Goal: Task Accomplishment & Management: Manage account settings

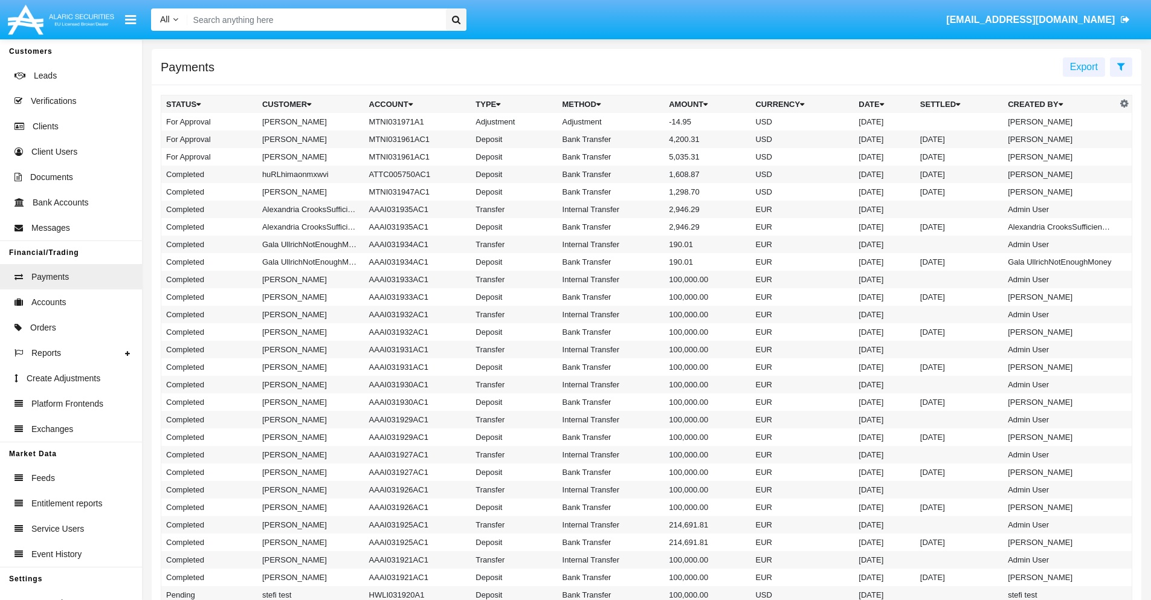
click at [411, 121] on td "MTNI031971A1" at bounding box center [417, 122] width 107 height 18
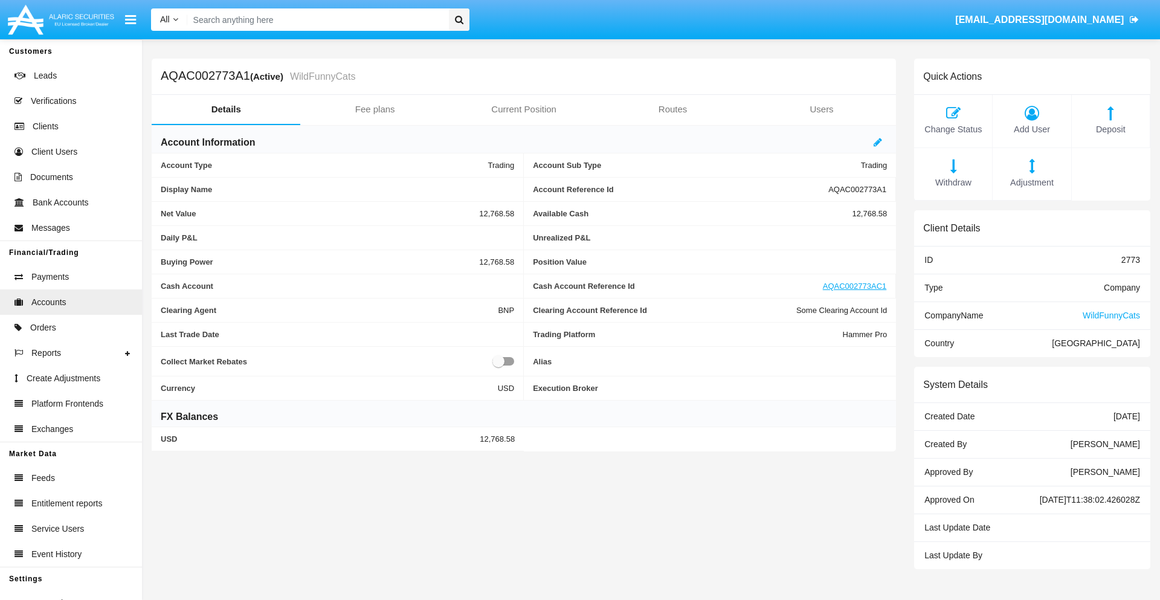
click at [1032, 182] on span "Adjustment" at bounding box center [1032, 182] width 66 height 13
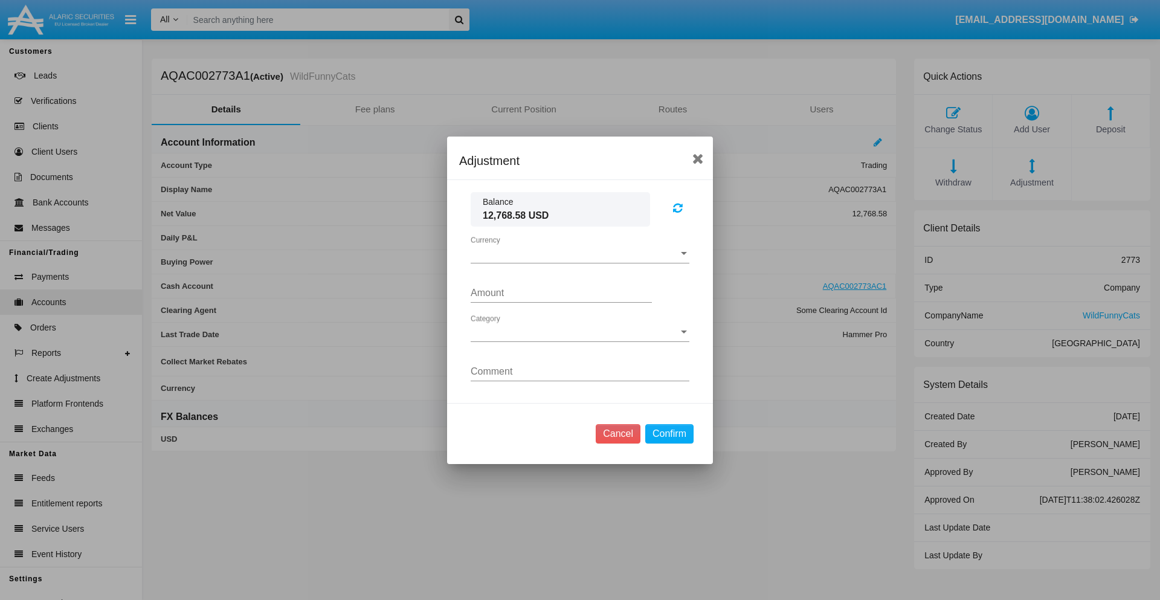
click at [580, 253] on span "Currency" at bounding box center [575, 253] width 208 height 11
click at [580, 262] on span "USD" at bounding box center [580, 262] width 219 height 29
click at [580, 332] on span "Category" at bounding box center [575, 332] width 208 height 11
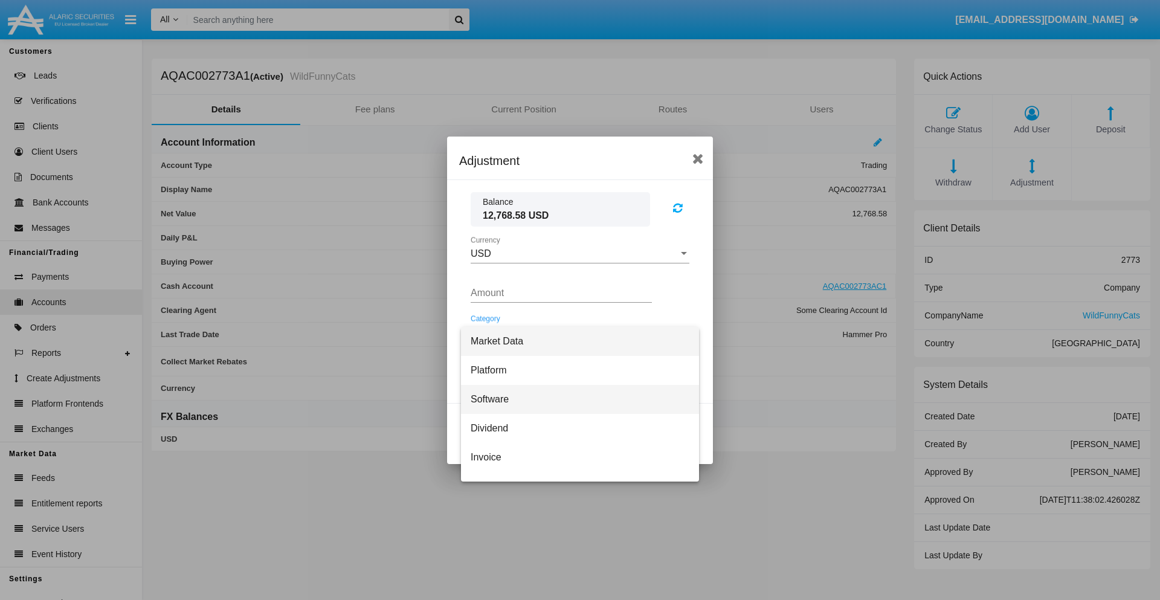
click at [575, 399] on span "Software" at bounding box center [580, 399] width 219 height 29
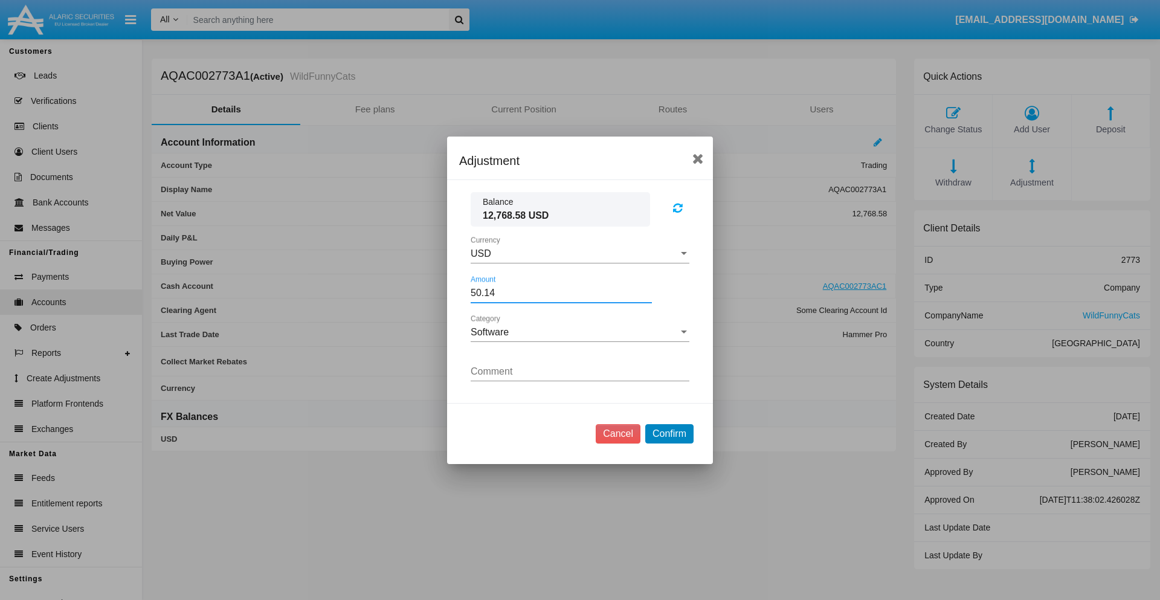
click at [669, 433] on button "Confirm" at bounding box center [669, 433] width 48 height 19
type input "50.1400"
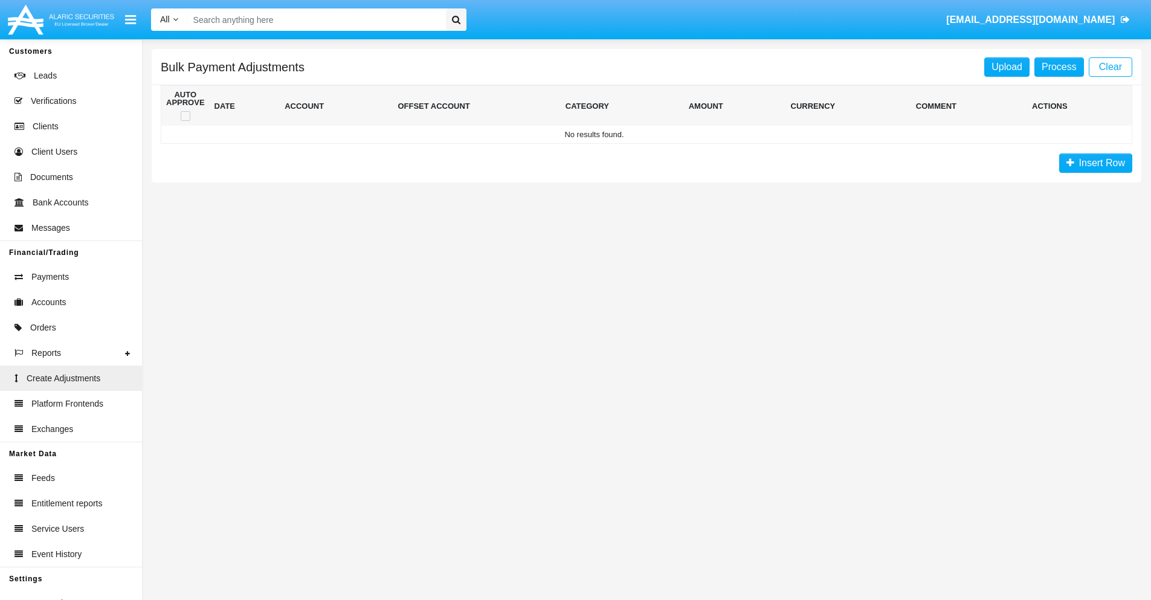
click at [1095, 163] on span "Insert Row" at bounding box center [1099, 163] width 51 height 10
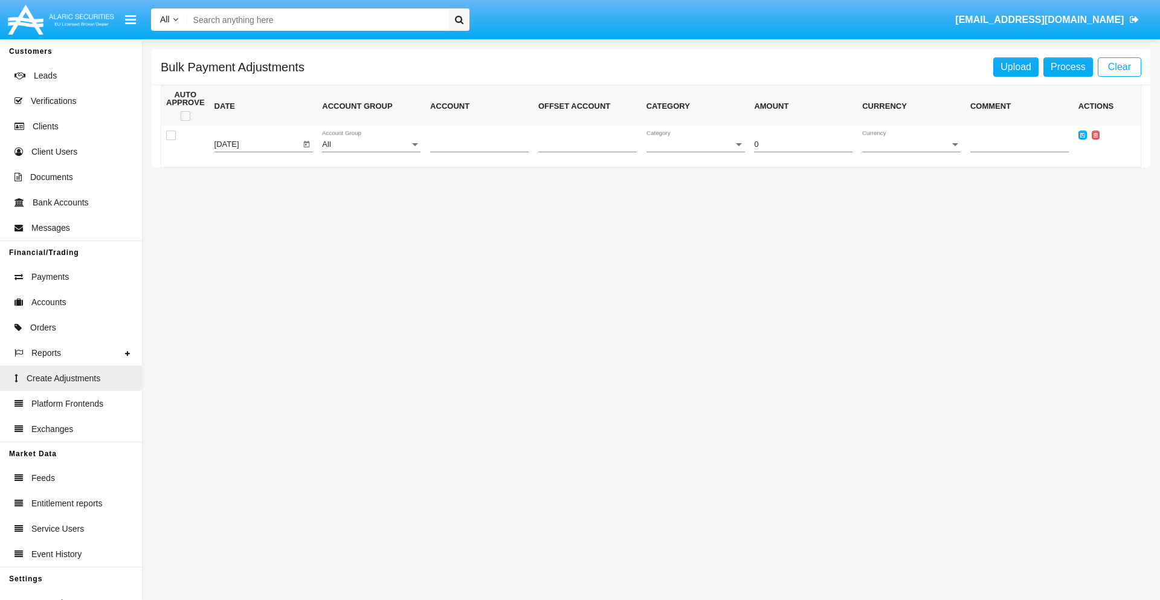
click at [371, 144] on div "All" at bounding box center [366, 144] width 88 height 9
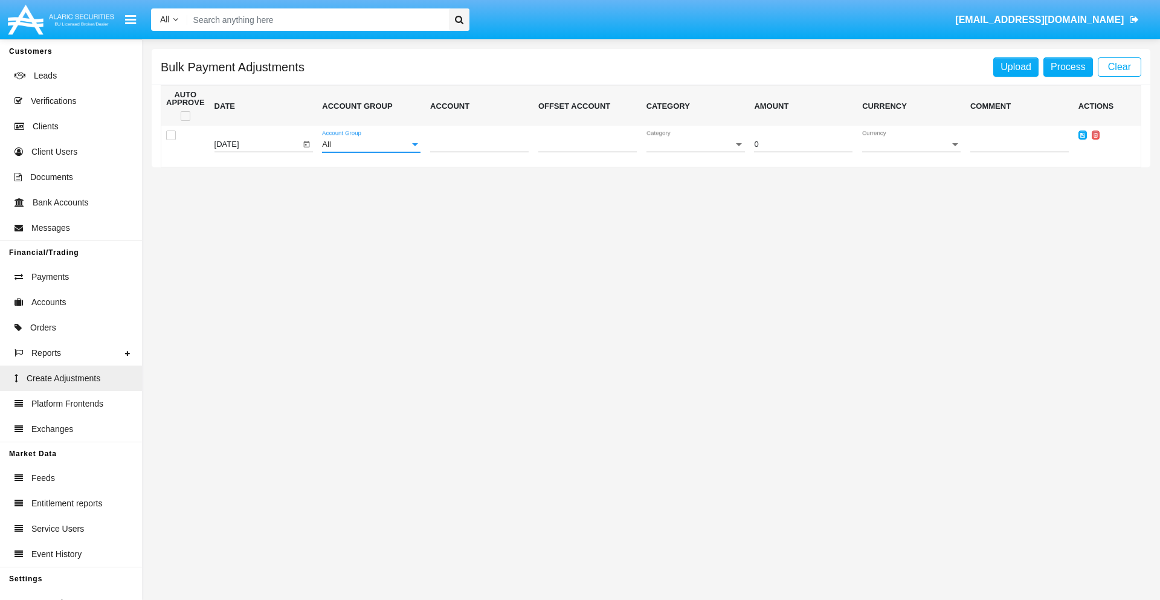
scroll to position [1141, 0]
click at [479, 144] on span "Account" at bounding box center [474, 144] width 88 height 9
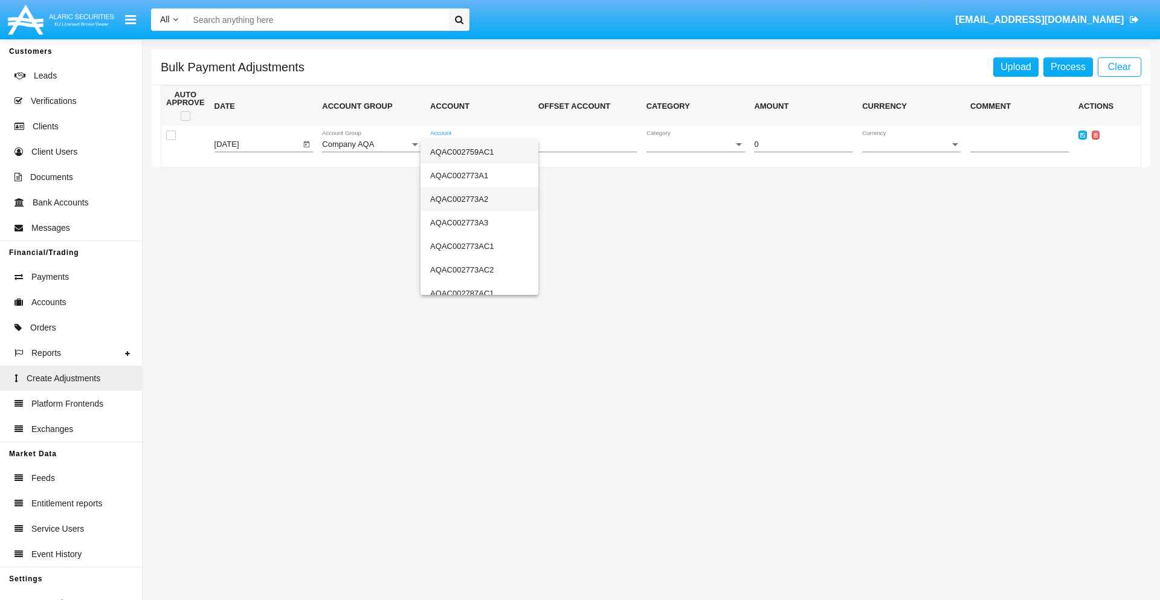
click at [474, 199] on span "AQAC002773A2" at bounding box center [479, 199] width 98 height 24
click at [695, 144] on span "Category" at bounding box center [691, 144] width 88 height 9
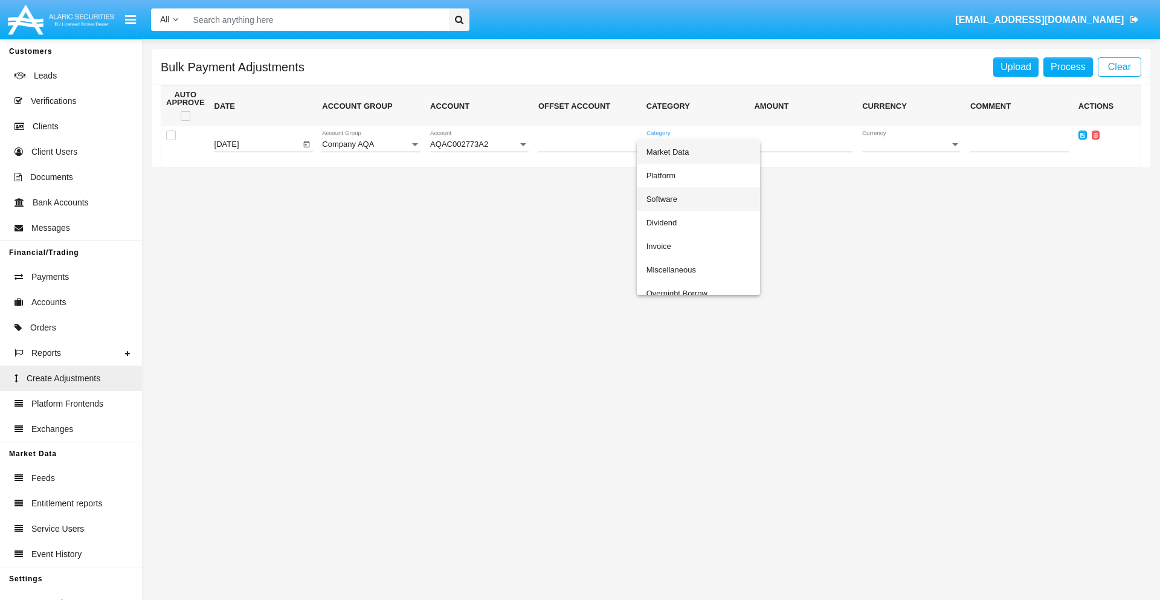
click at [698, 199] on span "Software" at bounding box center [699, 199] width 104 height 24
type input "-20.24"
click at [911, 144] on span "Currency" at bounding box center [906, 144] width 88 height 9
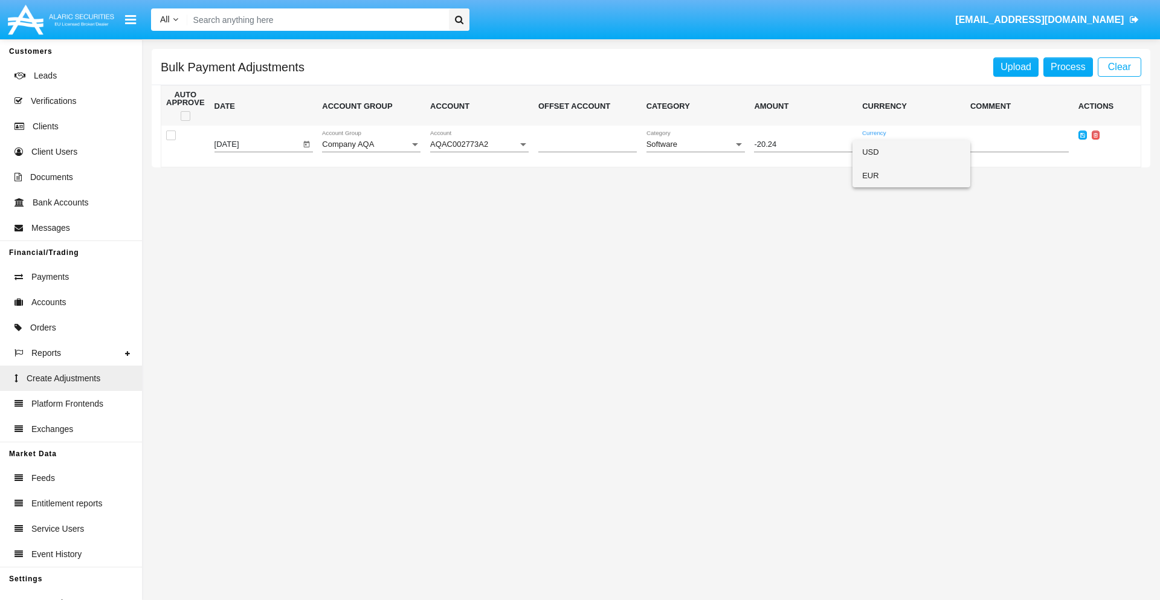
click at [911, 175] on span "EUR" at bounding box center [911, 176] width 98 height 24
click at [1082, 135] on icon at bounding box center [1082, 134] width 5 height 5
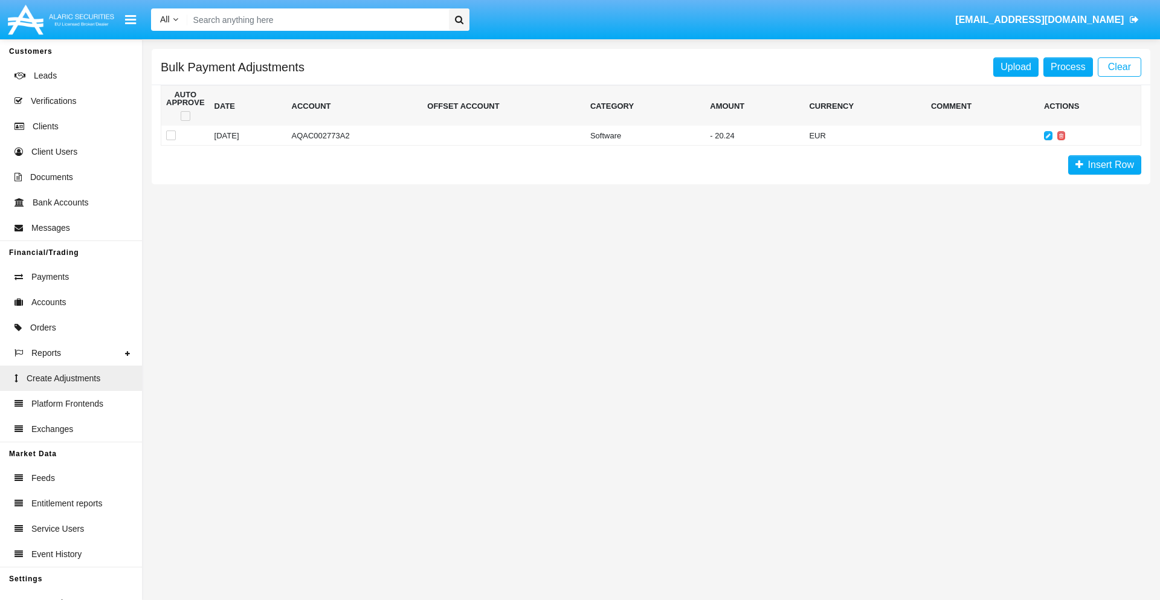
click at [185, 116] on span at bounding box center [186, 116] width 10 height 10
click at [185, 121] on input "checkbox" at bounding box center [185, 121] width 1 height 1
checkbox input "true"
click at [1068, 66] on link "Process" at bounding box center [1069, 66] width 50 height 19
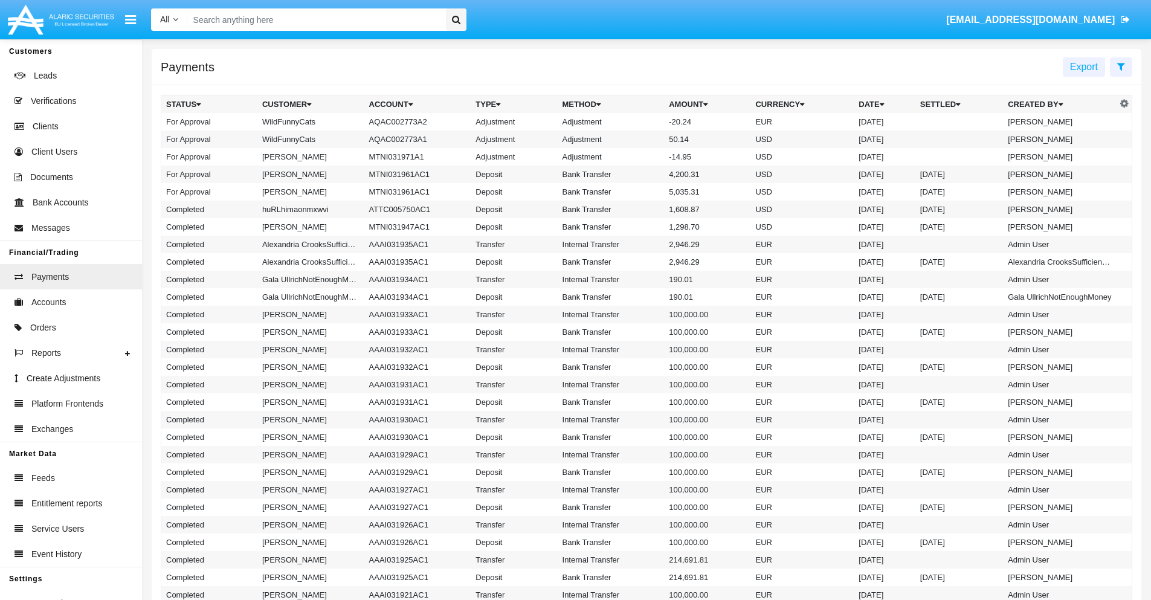
click at [647, 121] on td "Adjustment" at bounding box center [611, 122] width 107 height 18
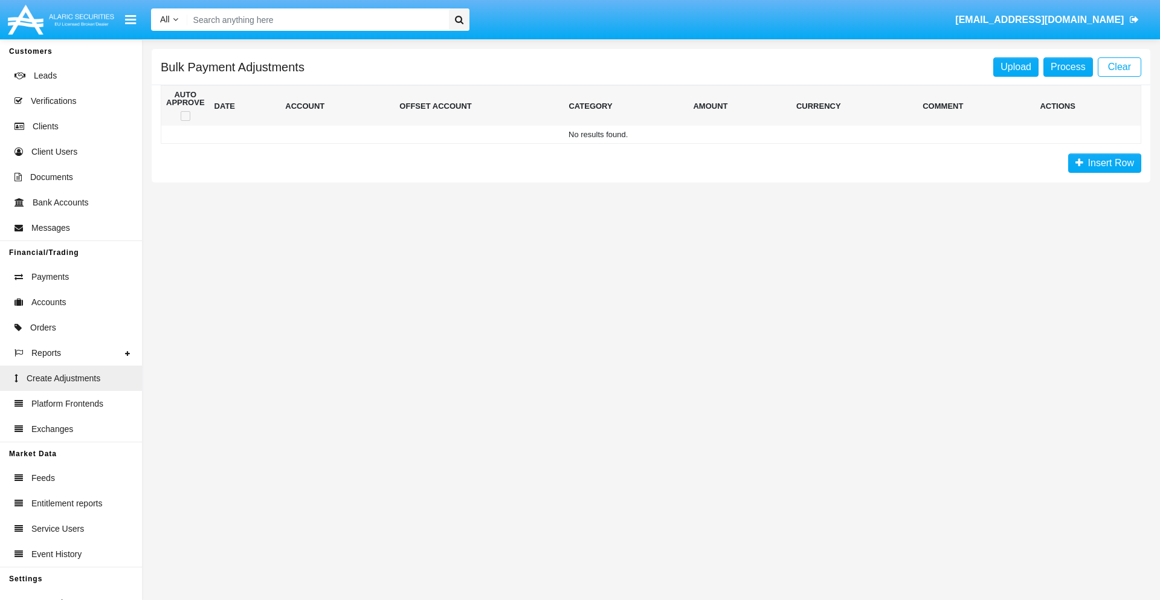
click at [1105, 163] on span "Insert Row" at bounding box center [1108, 163] width 51 height 10
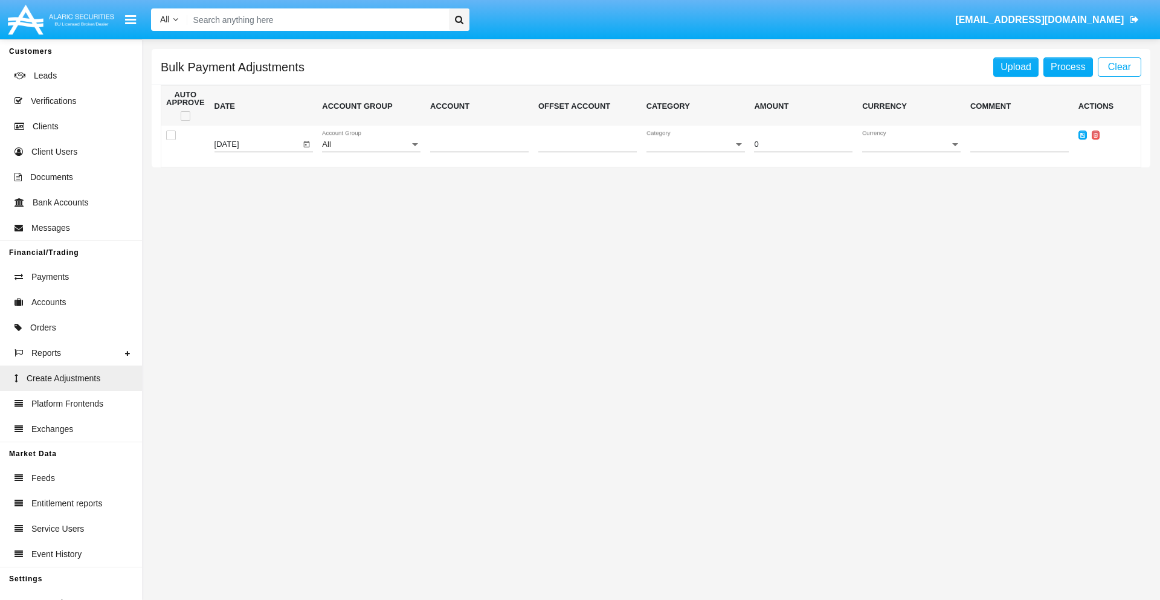
click at [371, 144] on div "All" at bounding box center [366, 144] width 88 height 9
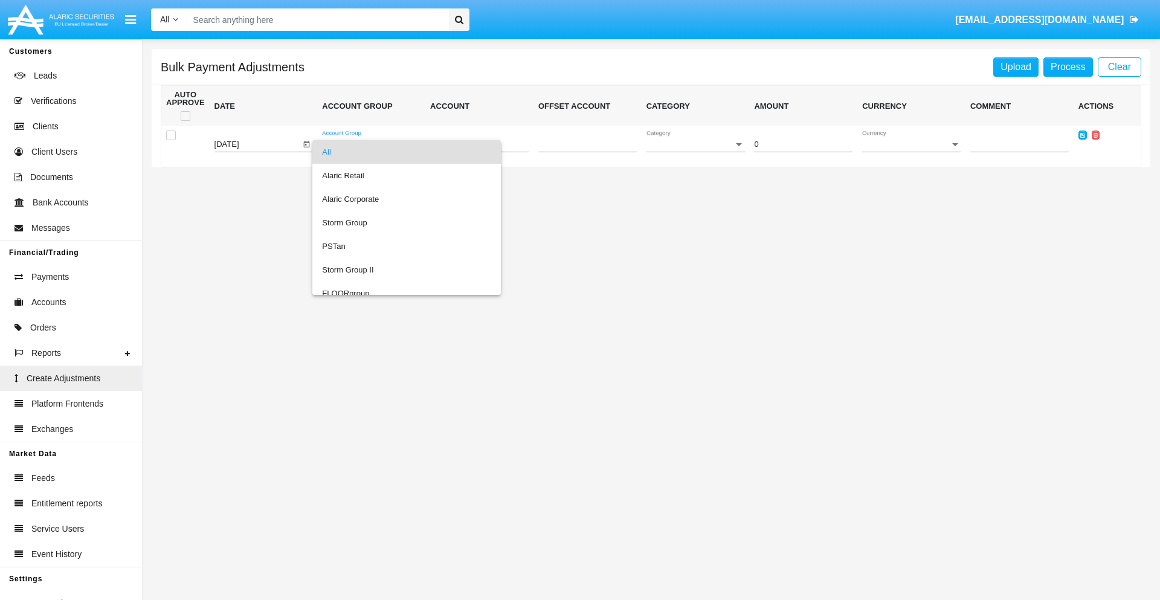
scroll to position [1141, 0]
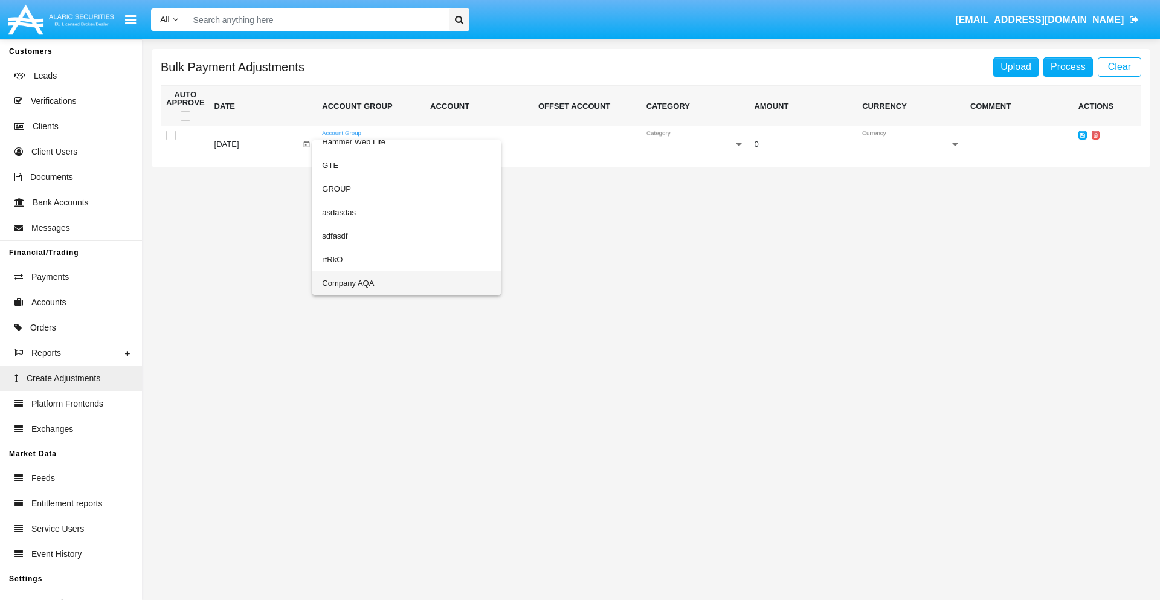
click at [382, 283] on span "Company AQA" at bounding box center [406, 283] width 169 height 24
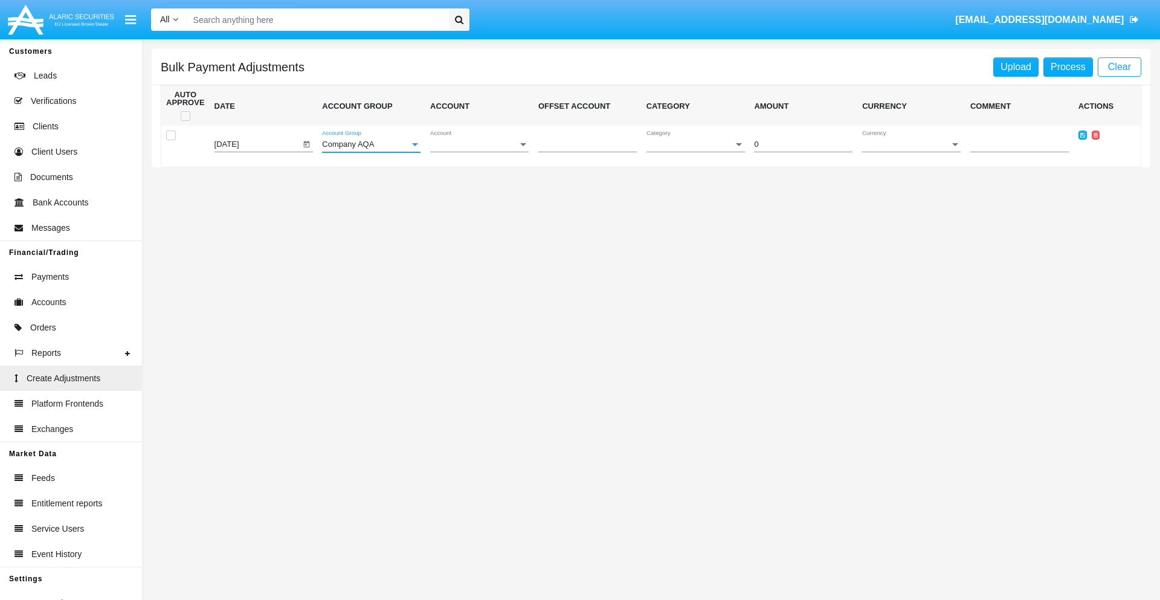
click at [479, 144] on span "Account" at bounding box center [474, 144] width 88 height 9
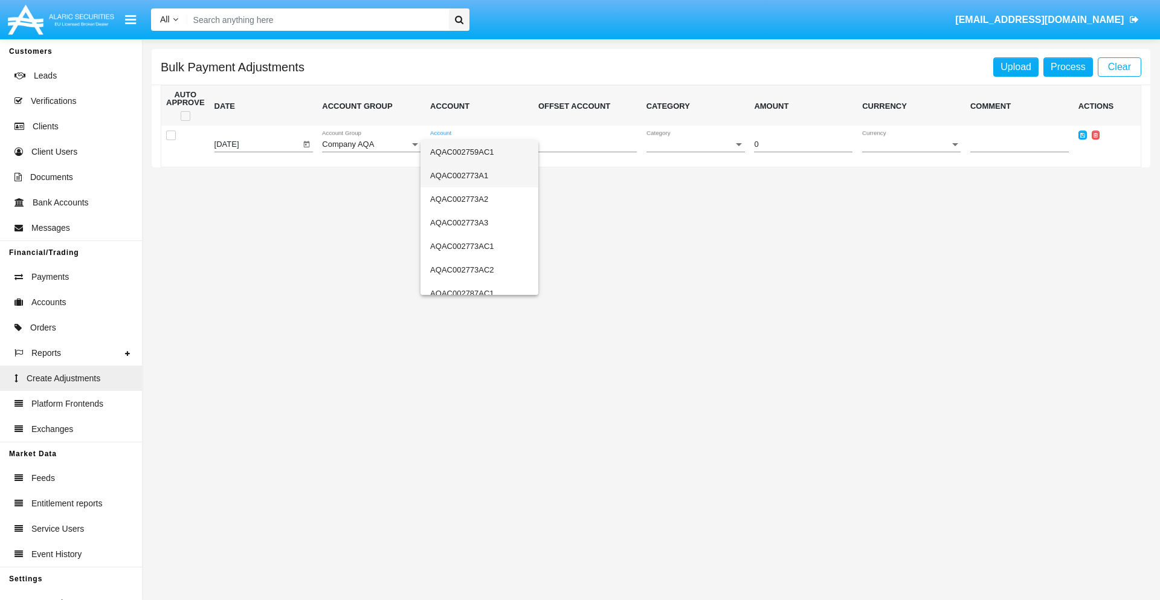
click at [474, 175] on span "AQAC002773A1" at bounding box center [479, 176] width 98 height 24
click at [695, 144] on span "Category" at bounding box center [691, 144] width 88 height 9
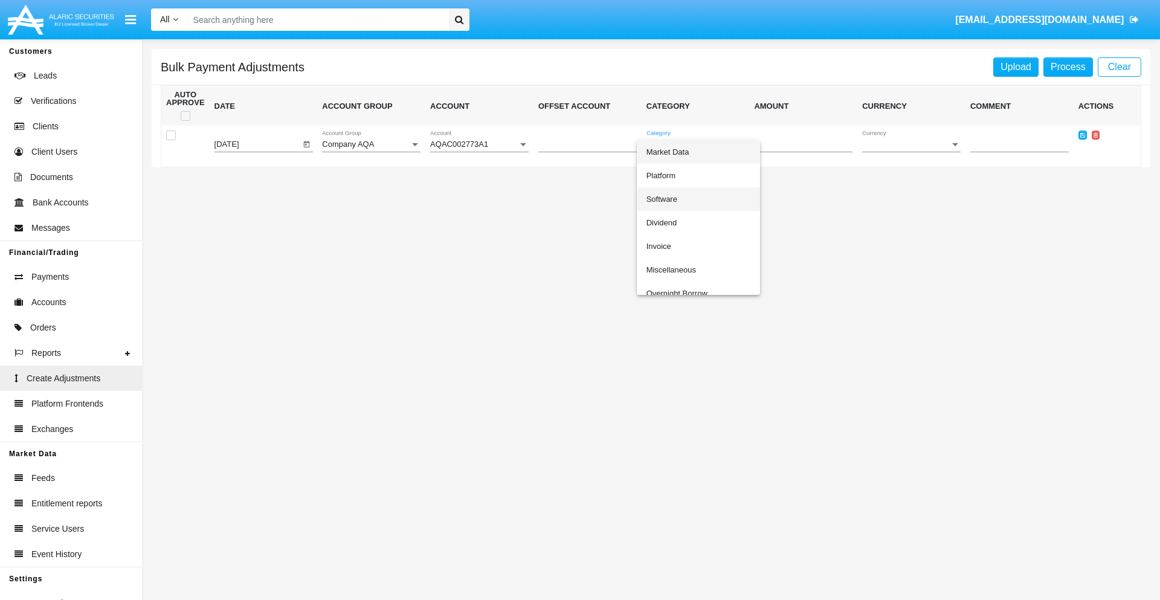
click at [698, 199] on span "Software" at bounding box center [699, 199] width 104 height 24
type input "-9.36"
click at [911, 144] on span "Currency" at bounding box center [906, 144] width 88 height 9
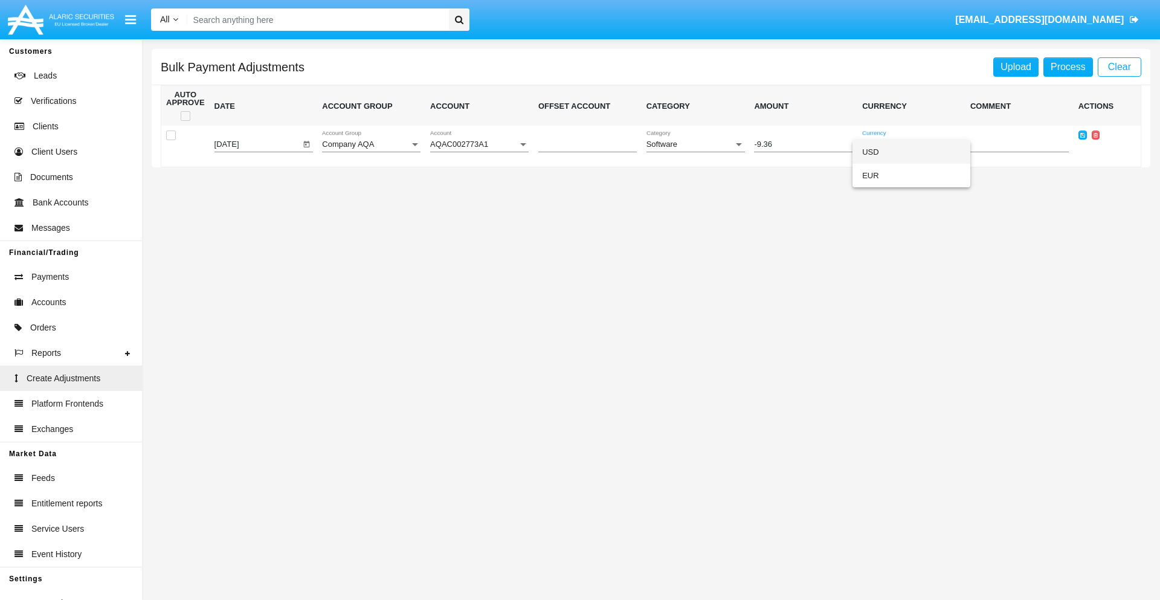
click at [911, 152] on span "USD" at bounding box center [911, 152] width 98 height 24
click at [1082, 135] on icon at bounding box center [1082, 134] width 5 height 5
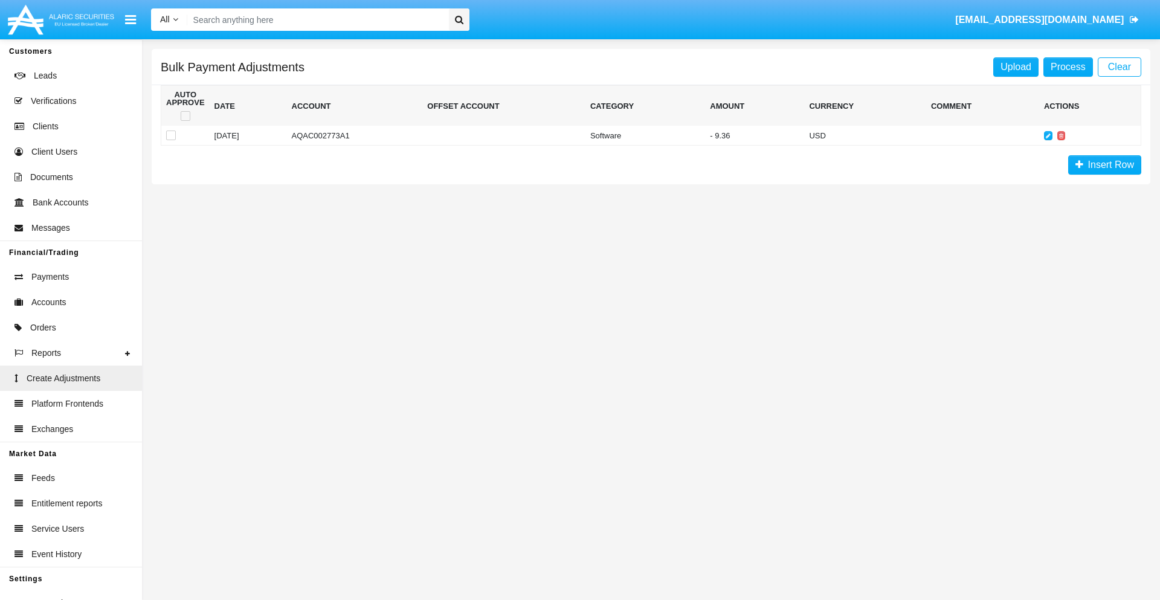
click at [185, 116] on span at bounding box center [186, 116] width 10 height 10
click at [185, 121] on input "checkbox" at bounding box center [185, 121] width 1 height 1
checkbox input "true"
click at [1068, 66] on link "Process" at bounding box center [1069, 66] width 50 height 19
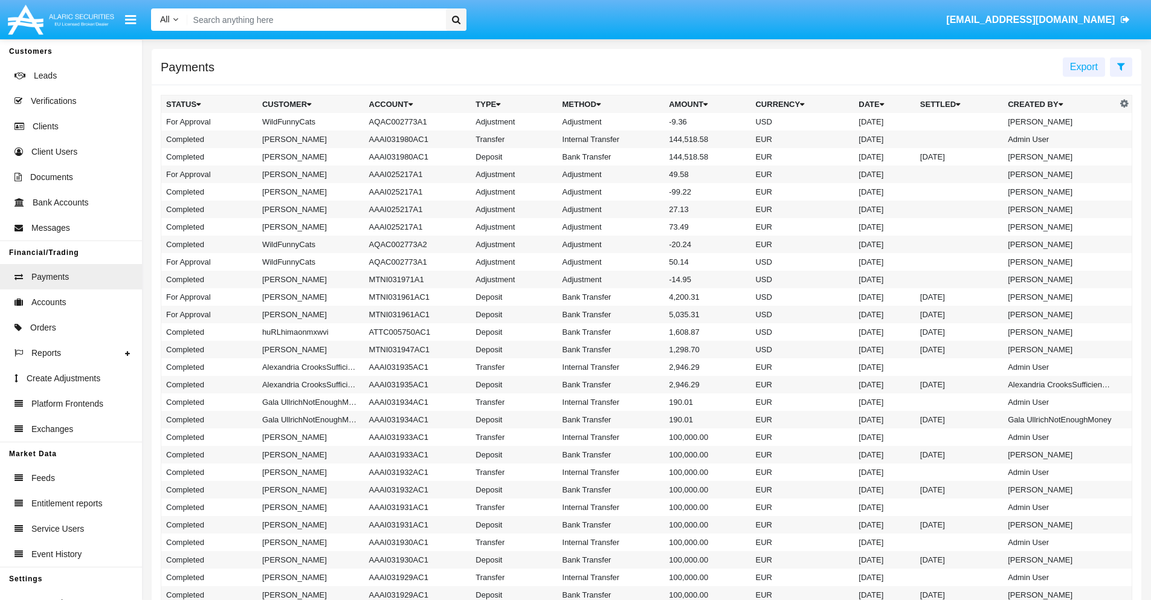
click at [647, 121] on td "Adjustment" at bounding box center [611, 122] width 107 height 18
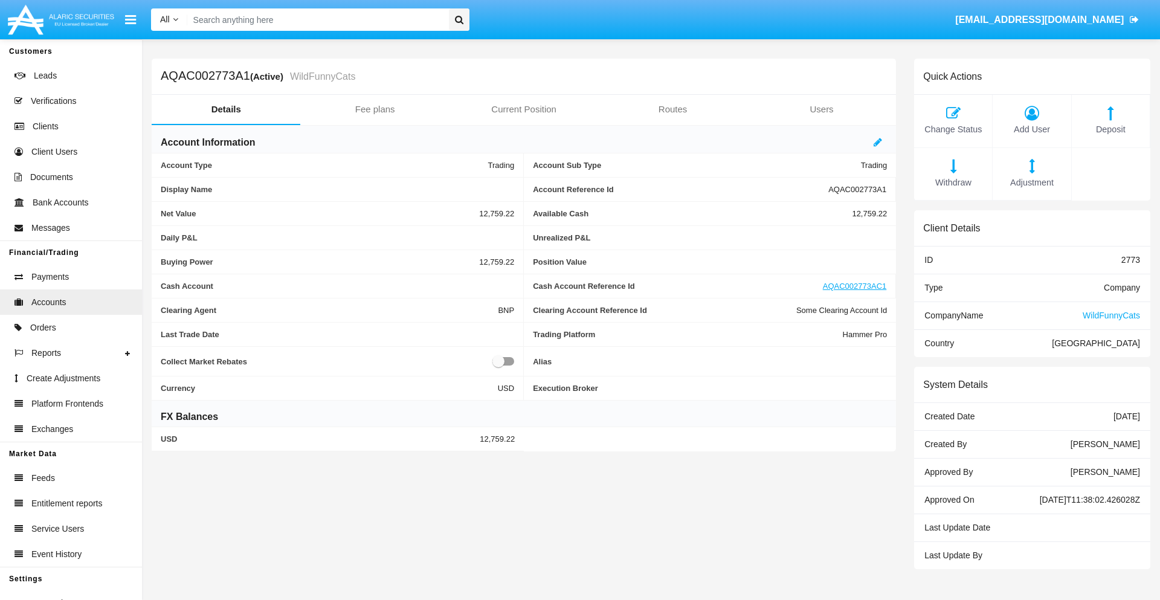
click at [1111, 129] on span "Deposit" at bounding box center [1111, 129] width 66 height 13
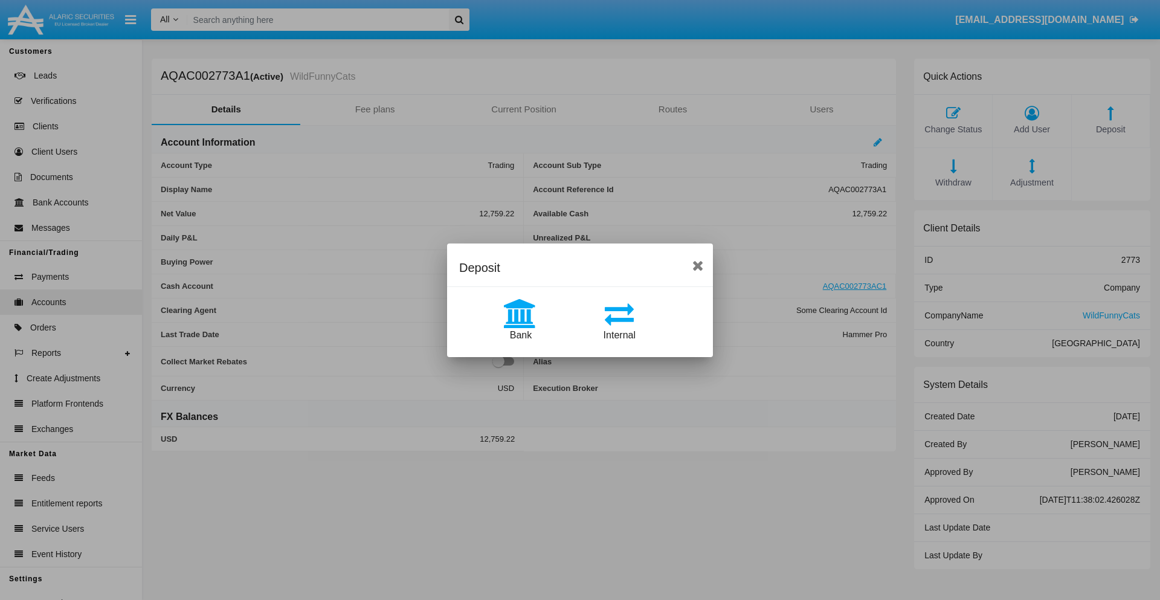
click at [520, 335] on span "Bank" at bounding box center [521, 335] width 22 height 10
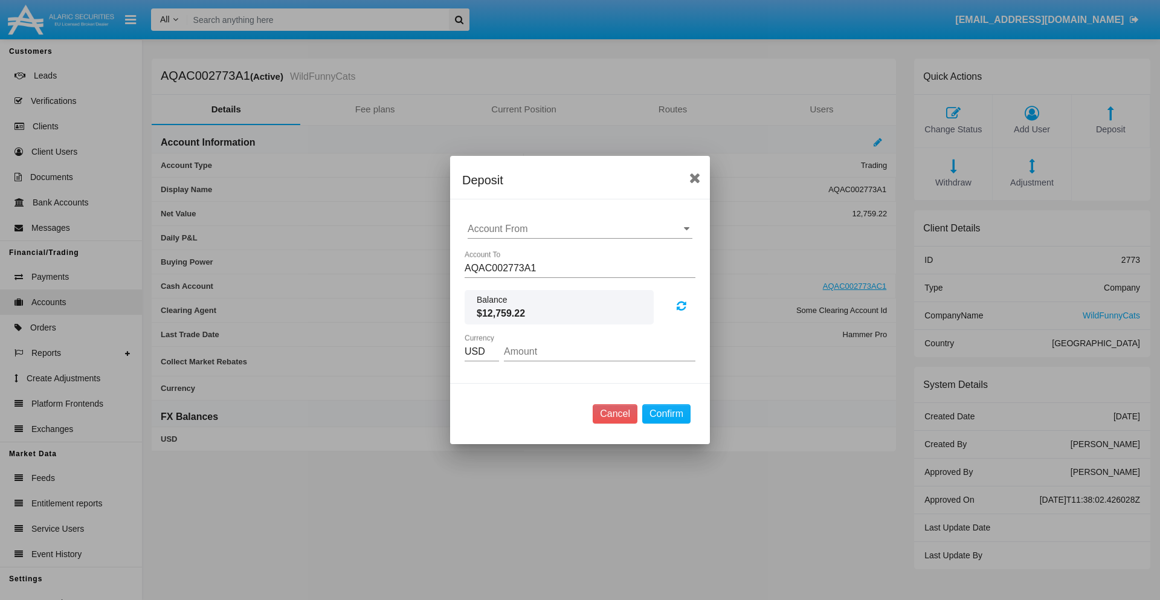
click at [580, 229] on input "Account From" at bounding box center [580, 229] width 225 height 11
click at [494, 253] on span "ACDC" at bounding box center [493, 253] width 27 height 10
type input "ACDC"
type input "48.21"
click at [666, 414] on button "Confirm" at bounding box center [666, 413] width 48 height 19
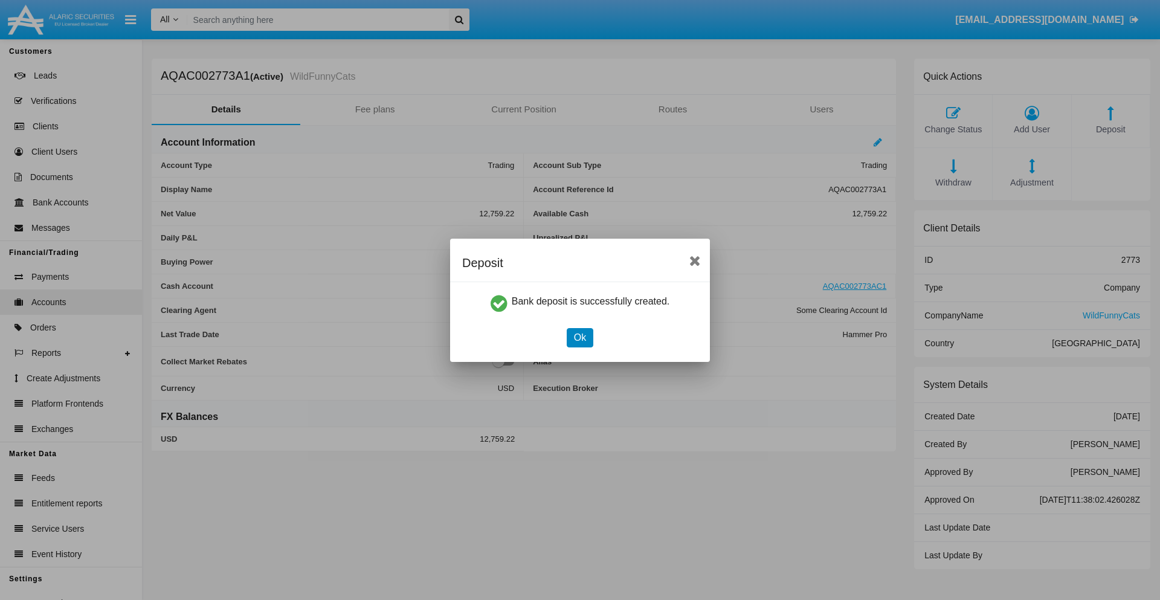
click at [579, 337] on button "Ok" at bounding box center [580, 337] width 27 height 19
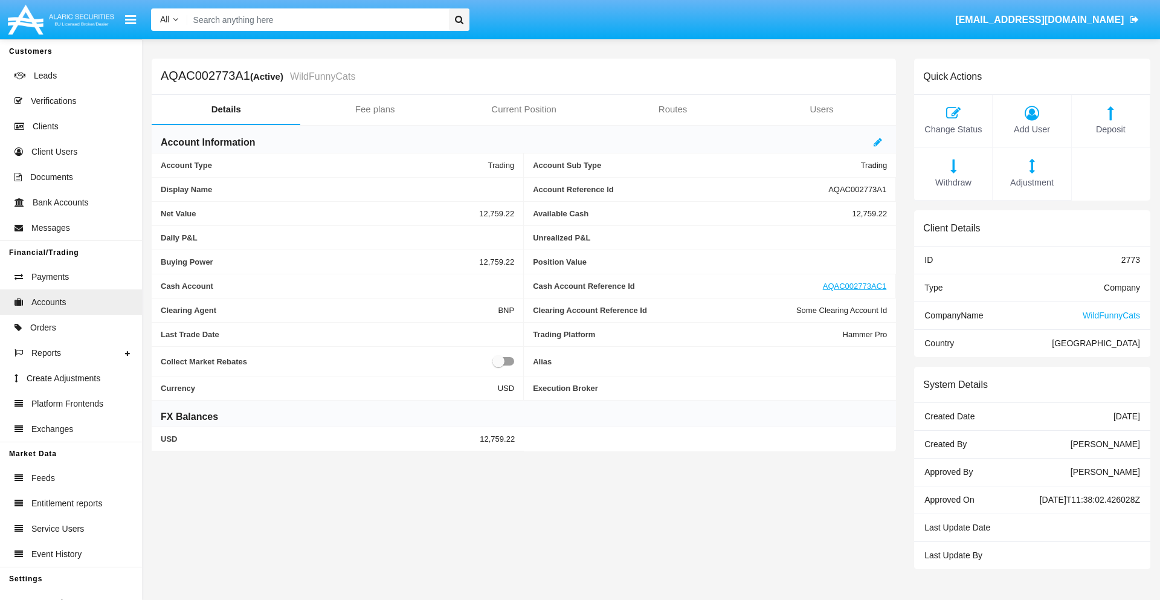
click at [1111, 129] on span "Deposit" at bounding box center [1111, 129] width 66 height 13
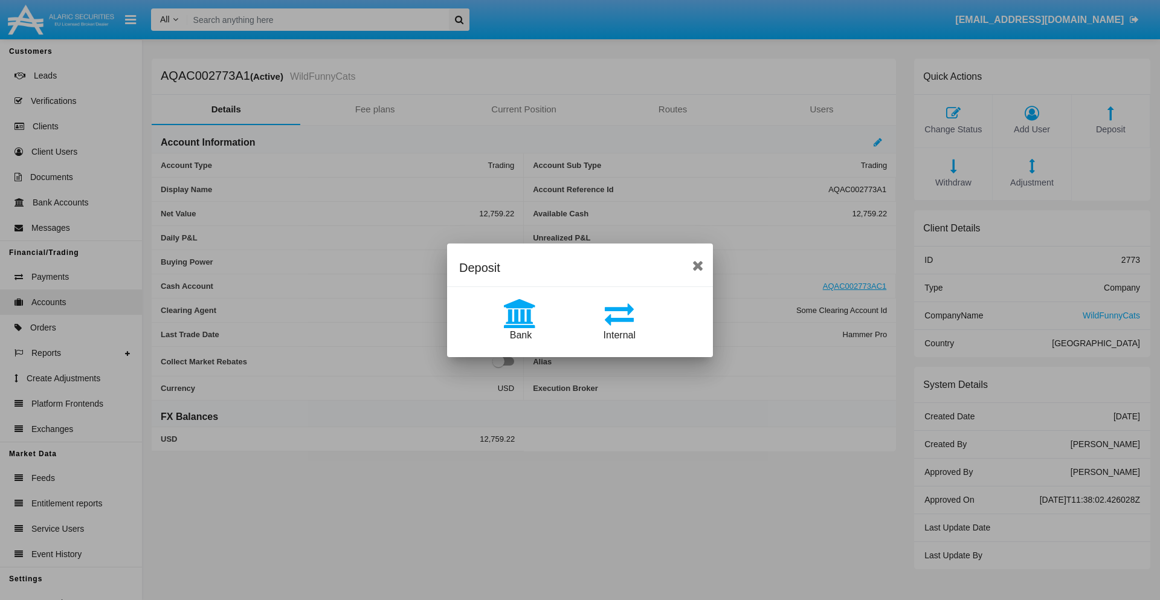
click at [619, 335] on span "Internal" at bounding box center [620, 335] width 32 height 10
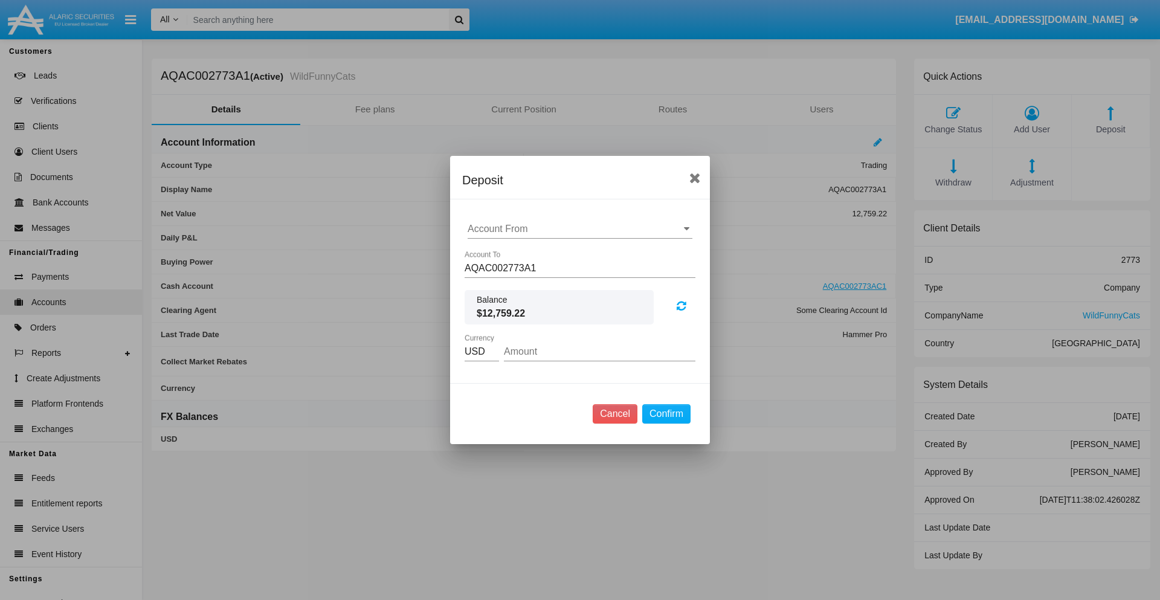
click at [580, 229] on input "Account From" at bounding box center [580, 229] width 225 height 11
click at [519, 282] on span "AQAC002773AC1" at bounding box center [519, 282] width 79 height 10
type input "AQAC002773AC1"
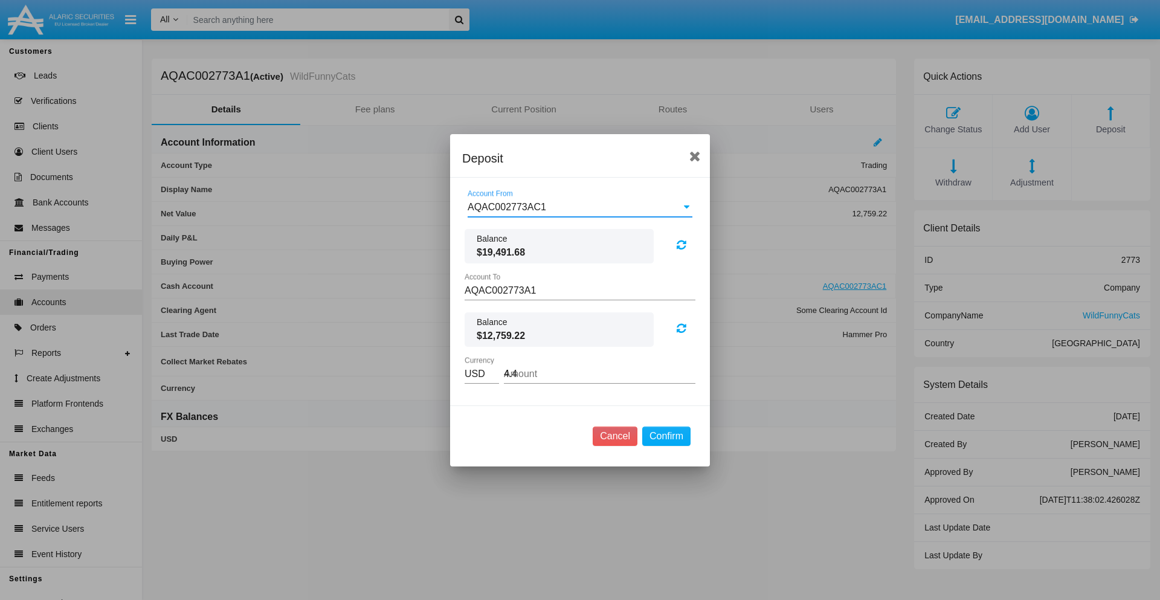
type input "4.43"
click at [666, 436] on button "Confirm" at bounding box center [666, 436] width 48 height 19
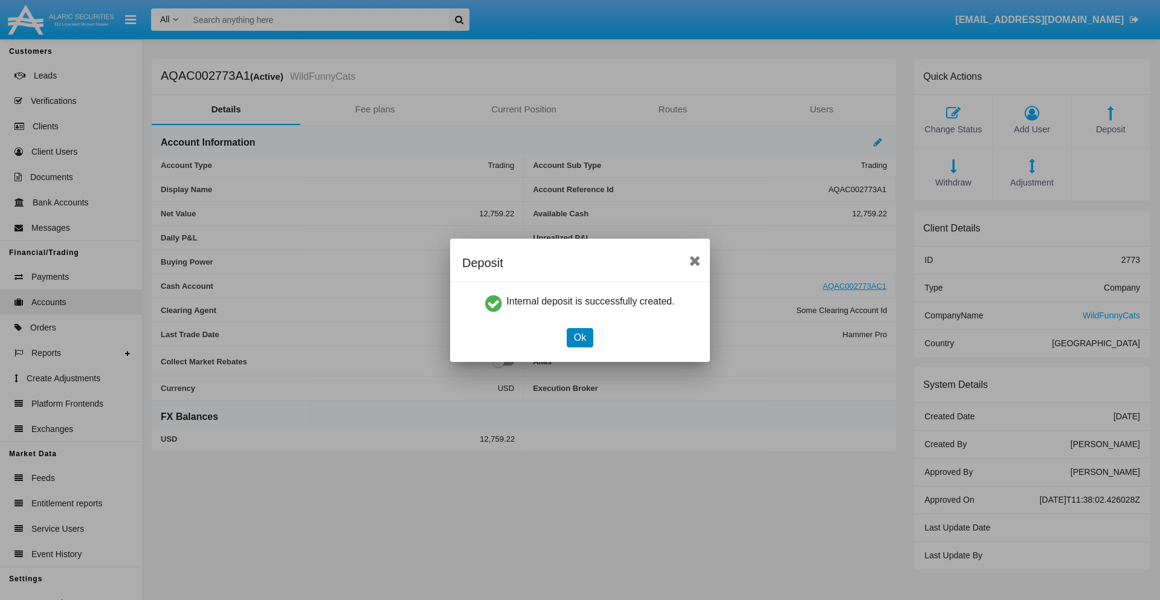
click at [579, 337] on button "Ok" at bounding box center [580, 337] width 27 height 19
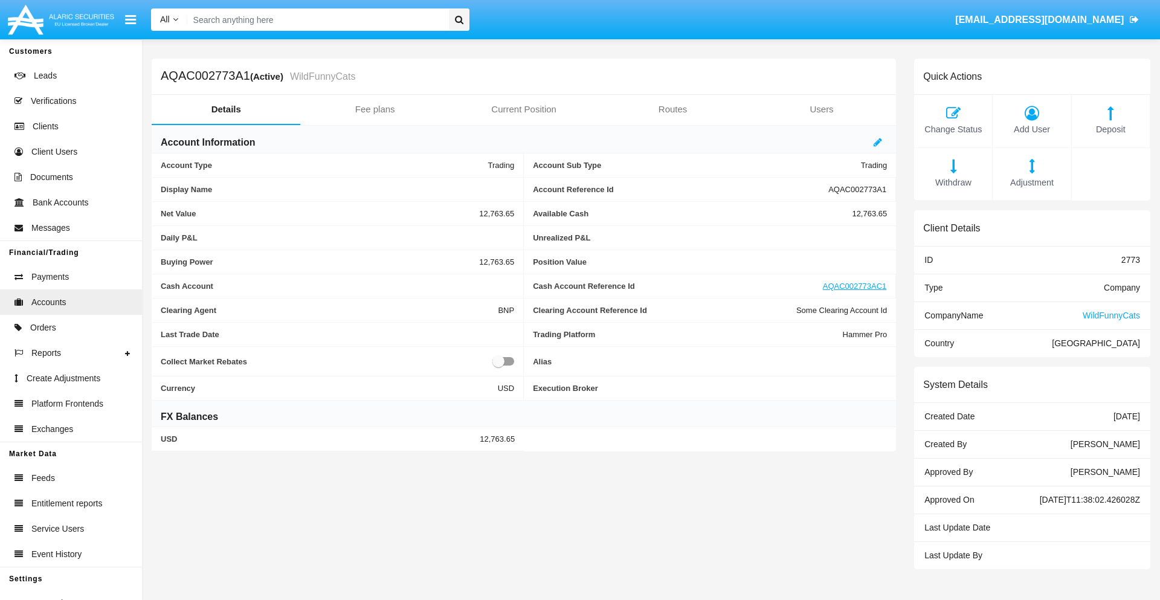
click at [953, 182] on span "Withdraw" at bounding box center [953, 182] width 66 height 13
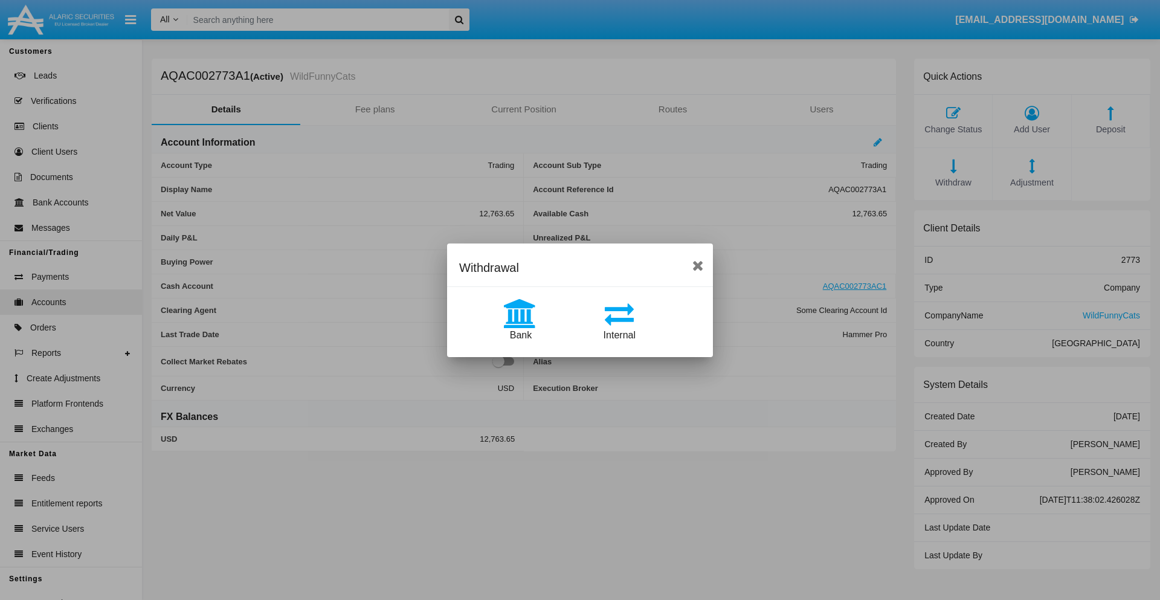
click at [619, 335] on span "Internal" at bounding box center [620, 335] width 32 height 10
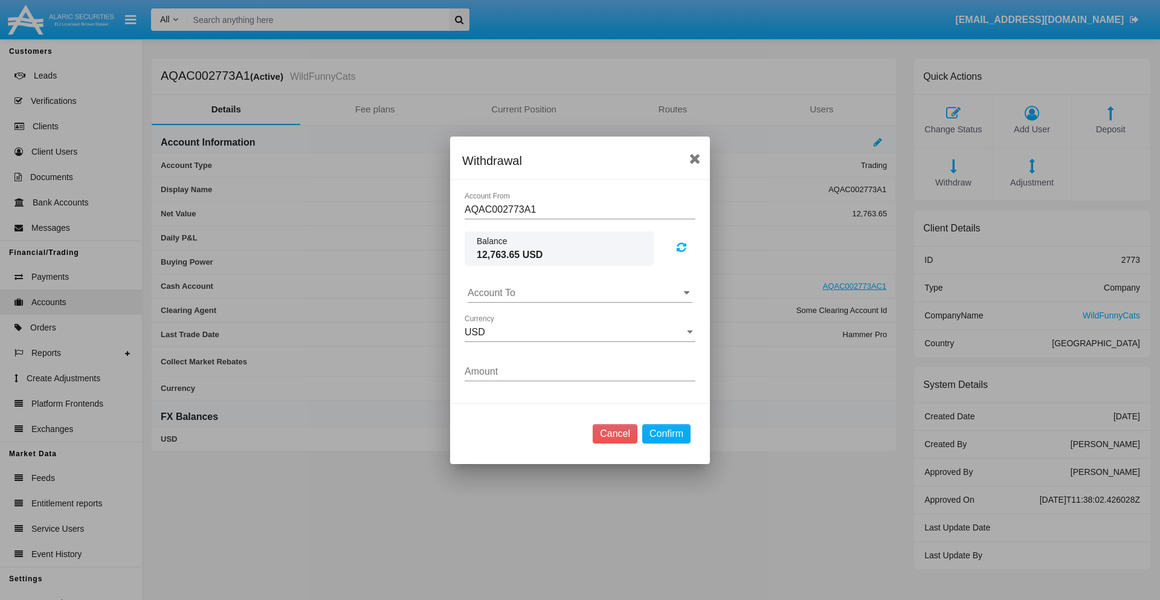
click at [580, 292] on input "Account To" at bounding box center [580, 293] width 225 height 11
click at [519, 346] on span "AQAC002773AC1" at bounding box center [519, 346] width 79 height 10
type input "AQAC002773AC1"
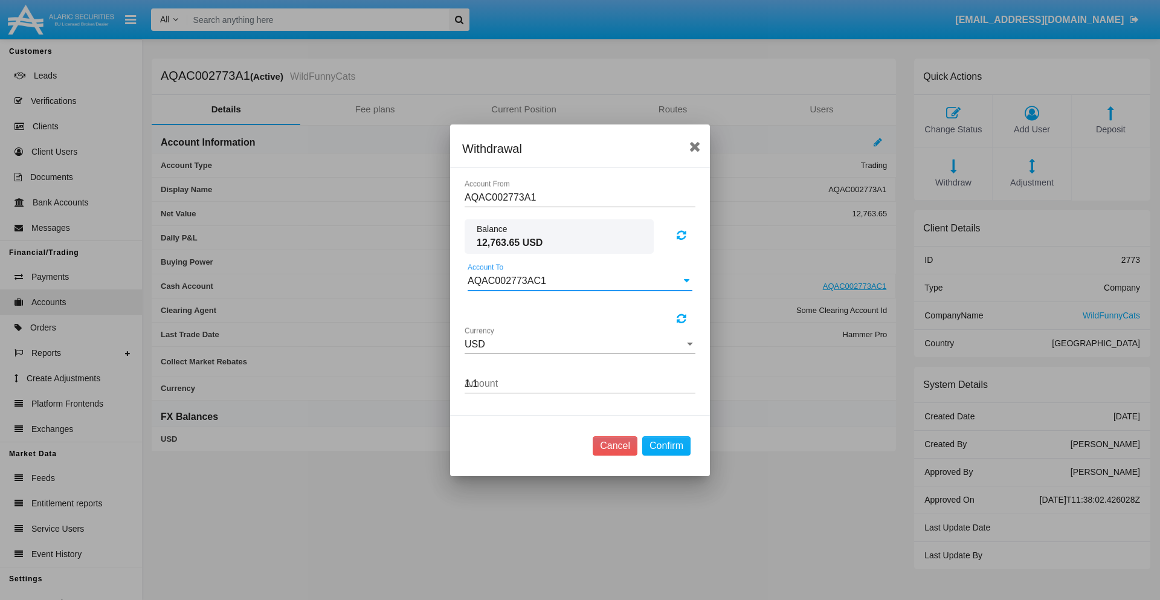
type input "1.14"
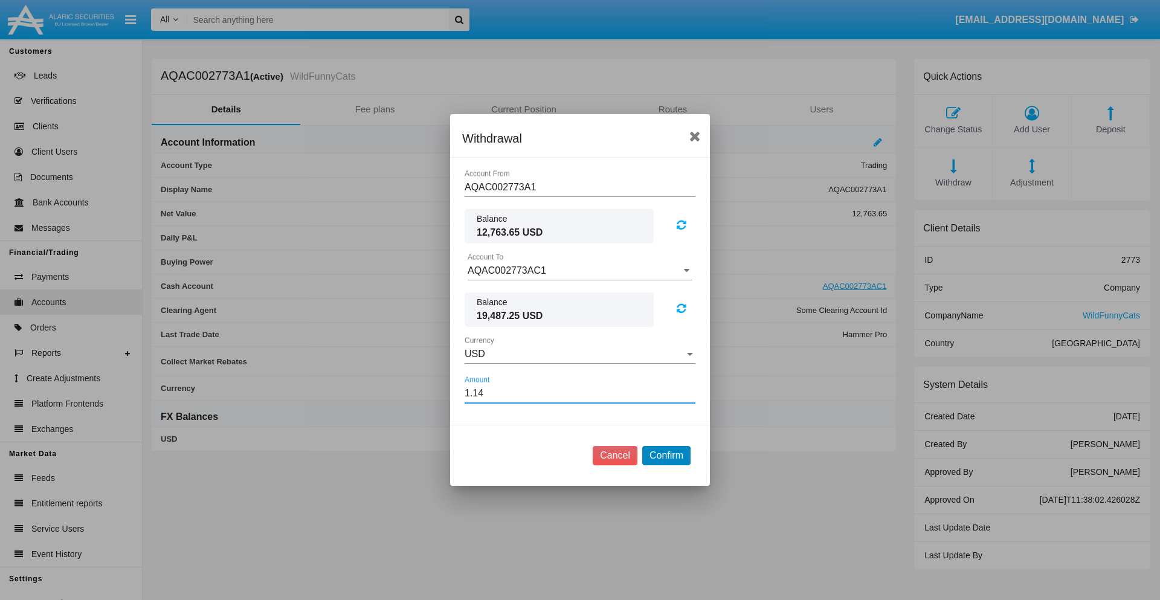
click at [666, 456] on button "Confirm" at bounding box center [666, 455] width 48 height 19
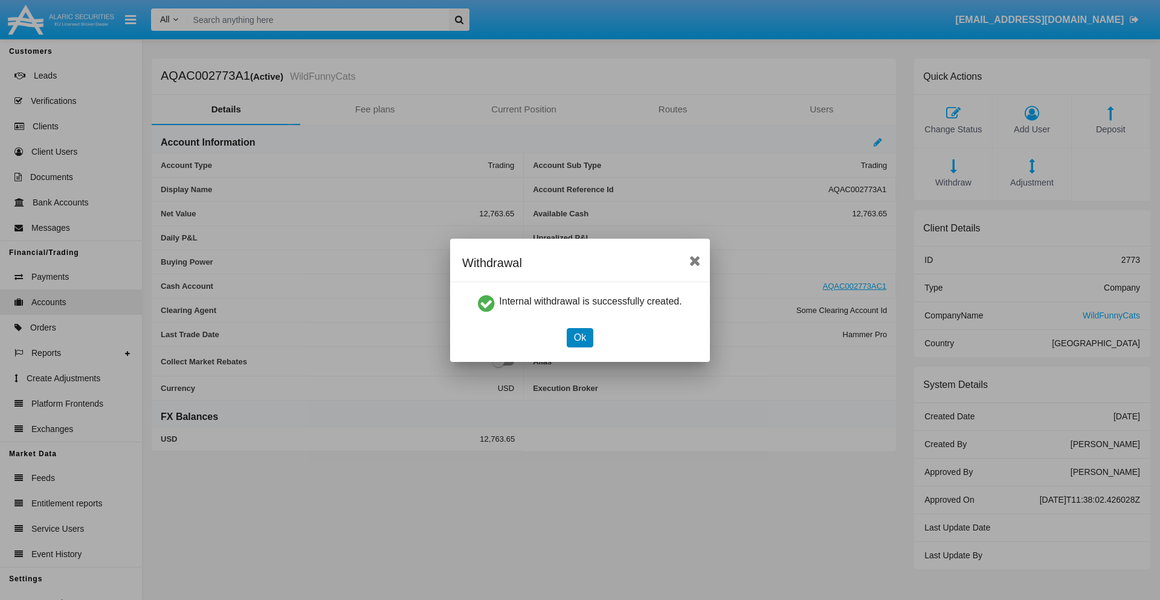
click at [579, 337] on button "Ok" at bounding box center [580, 337] width 27 height 19
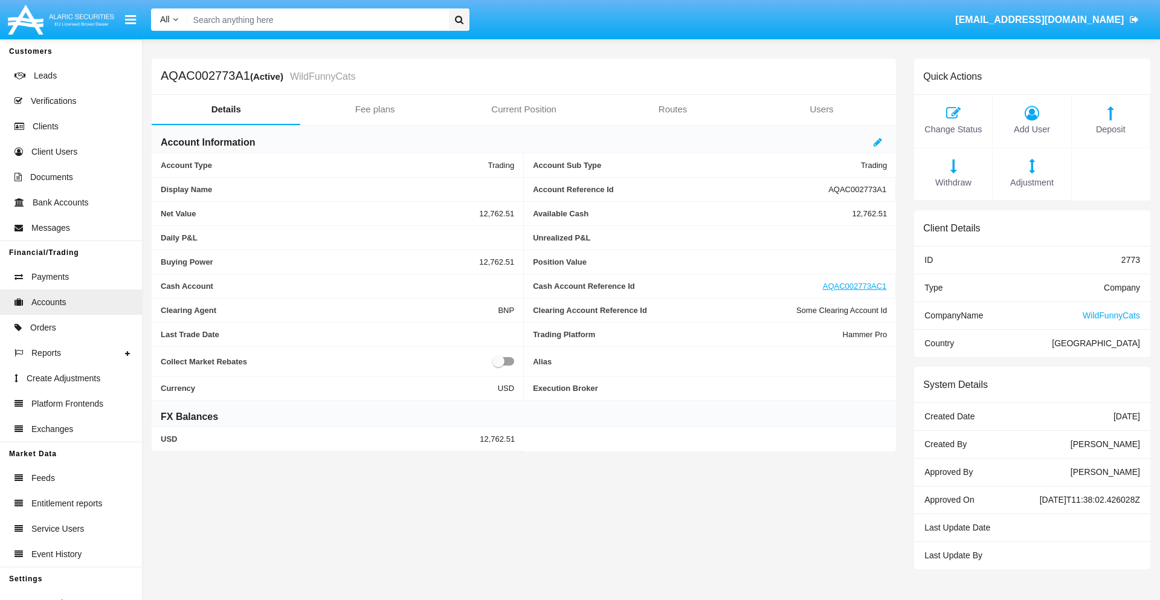
click at [953, 182] on span "Withdraw" at bounding box center [953, 182] width 66 height 13
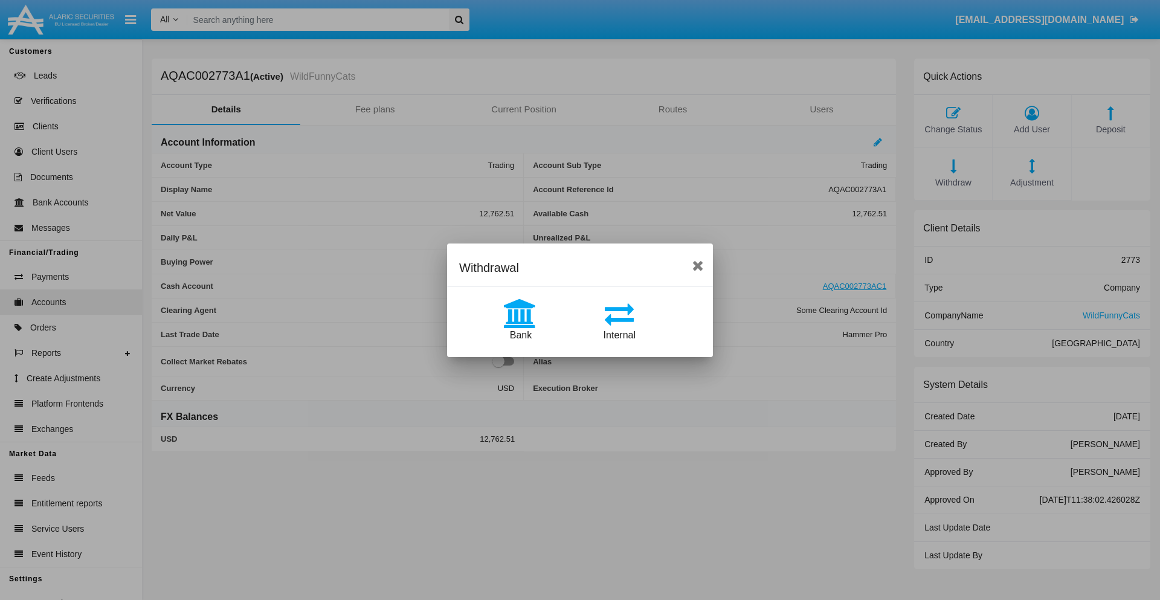
click at [520, 335] on span "Bank" at bounding box center [521, 335] width 22 height 10
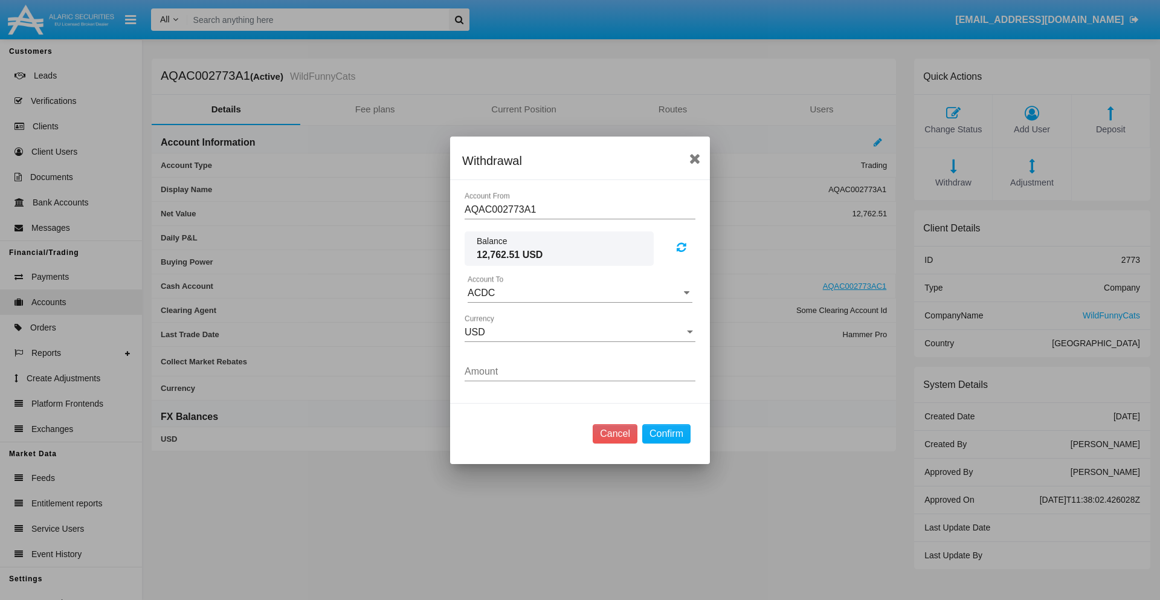
click at [580, 292] on input "ACDC" at bounding box center [580, 293] width 225 height 11
click at [494, 317] on span "ACDC" at bounding box center [493, 317] width 27 height 10
type input "ACDC"
type input "21.79"
click at [666, 433] on button "Confirm" at bounding box center [666, 433] width 48 height 19
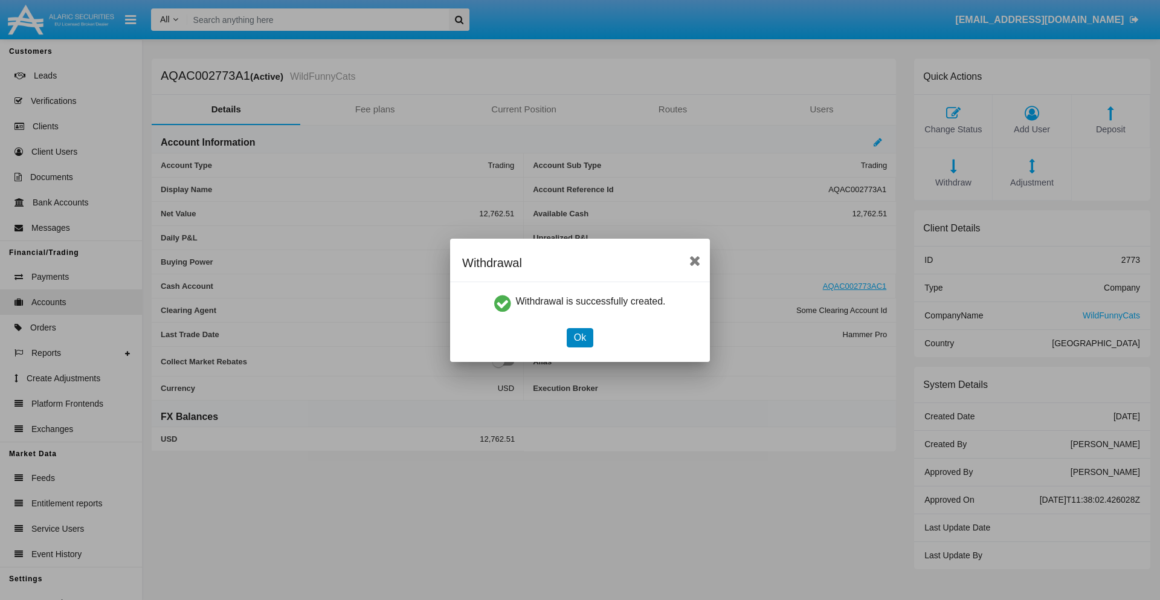
click at [579, 337] on button "Ok" at bounding box center [580, 337] width 27 height 19
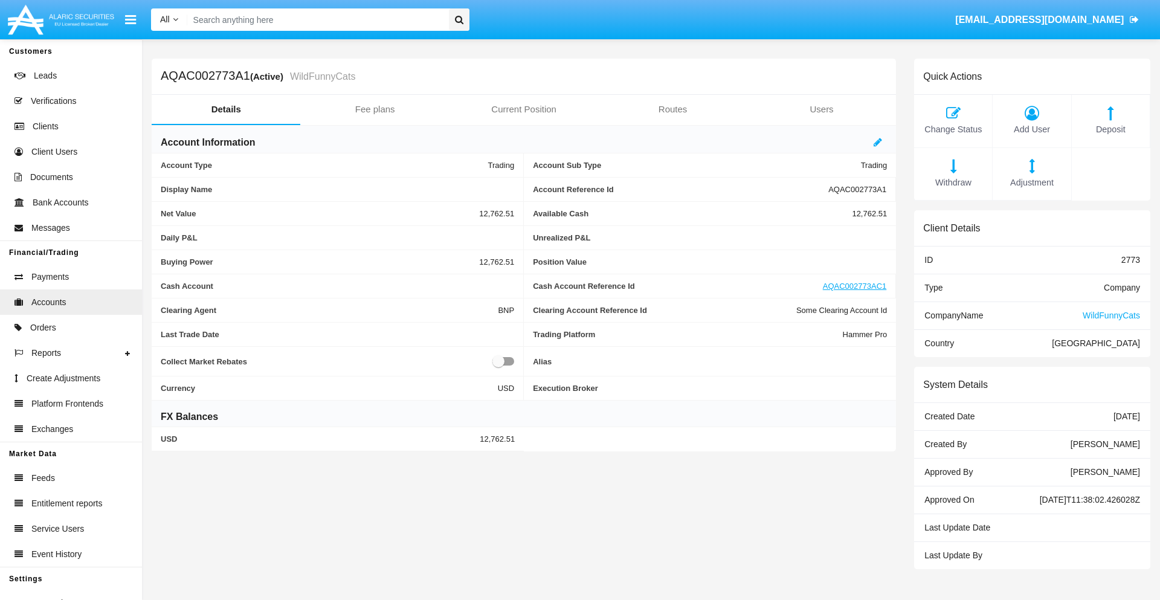
click at [1032, 182] on span "Adjustment" at bounding box center [1032, 182] width 66 height 13
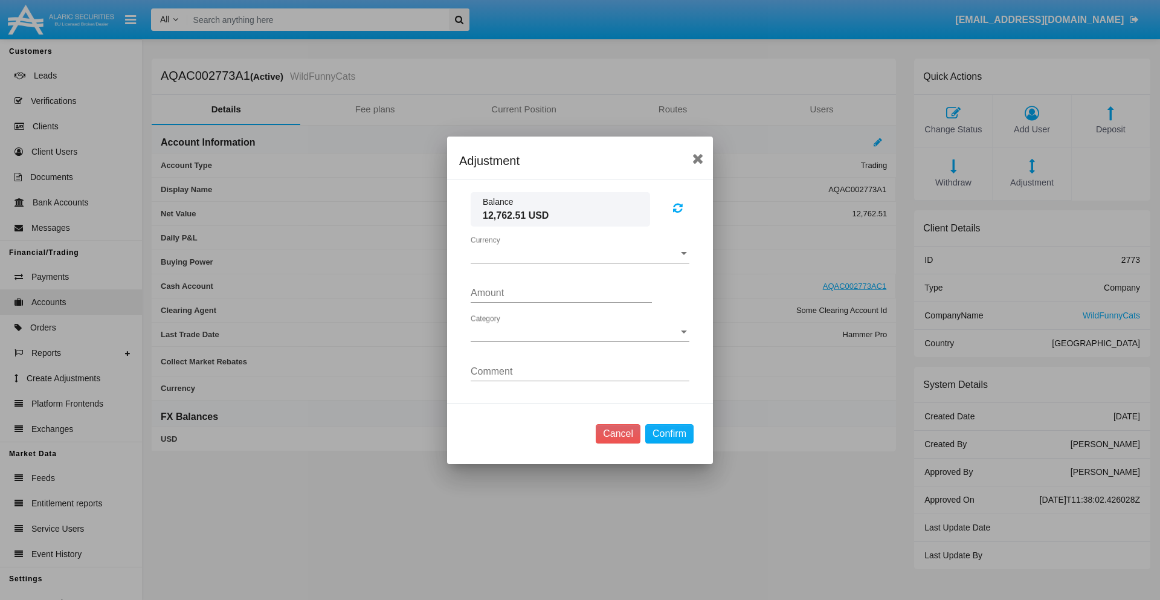
click at [580, 253] on span "Currency" at bounding box center [575, 253] width 208 height 11
click at [580, 262] on span "USD" at bounding box center [580, 262] width 219 height 29
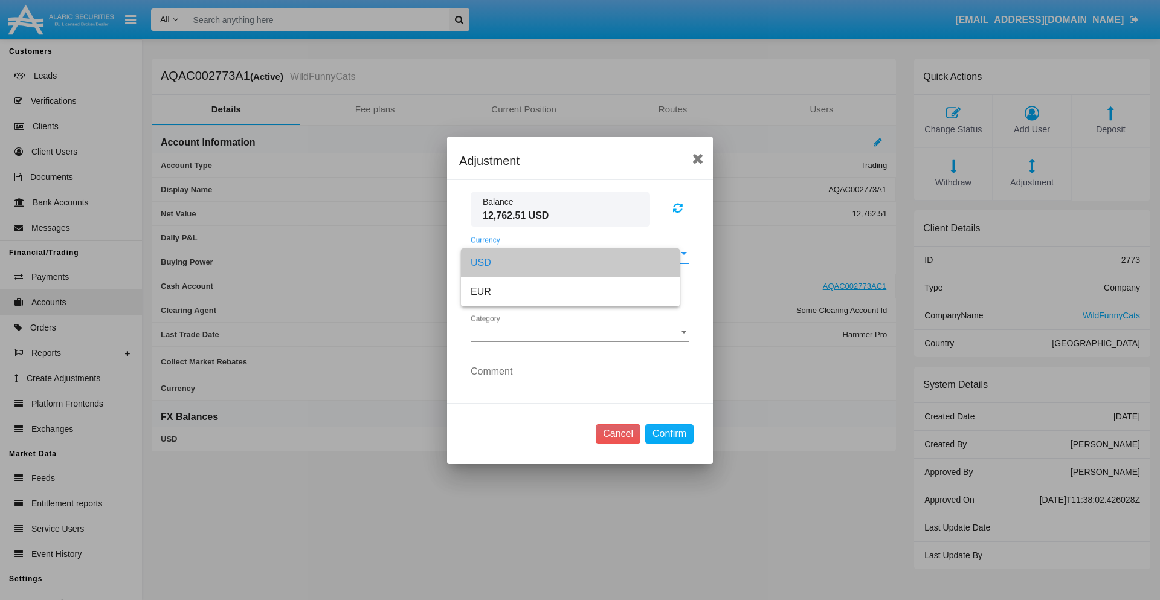
click at [580, 332] on span "Category" at bounding box center [575, 332] width 208 height 11
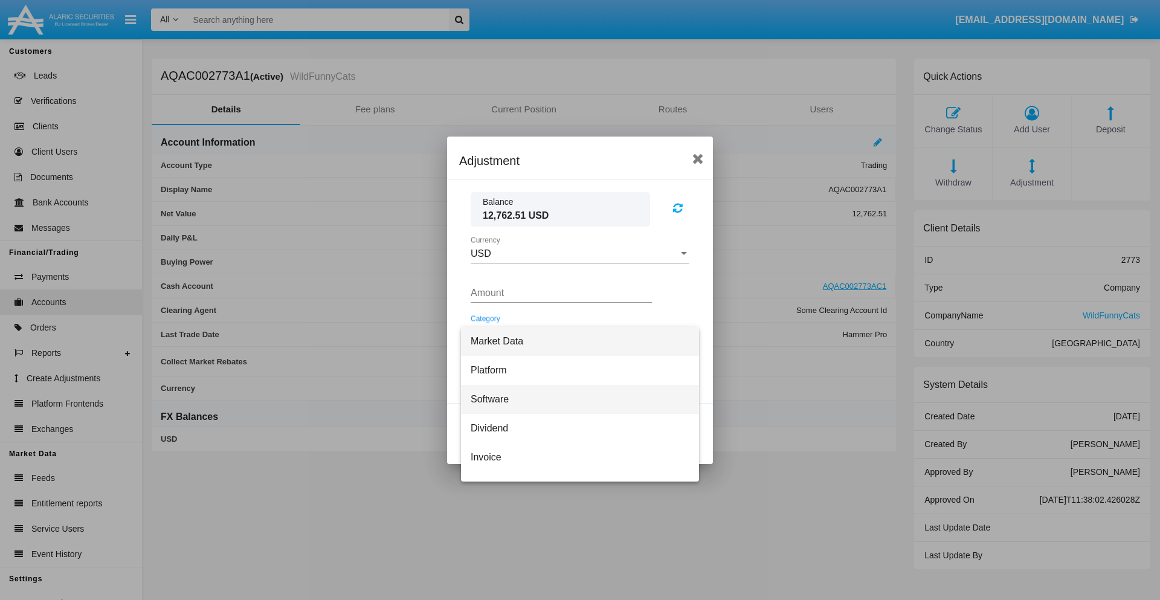
click at [575, 399] on span "Software" at bounding box center [580, 399] width 219 height 29
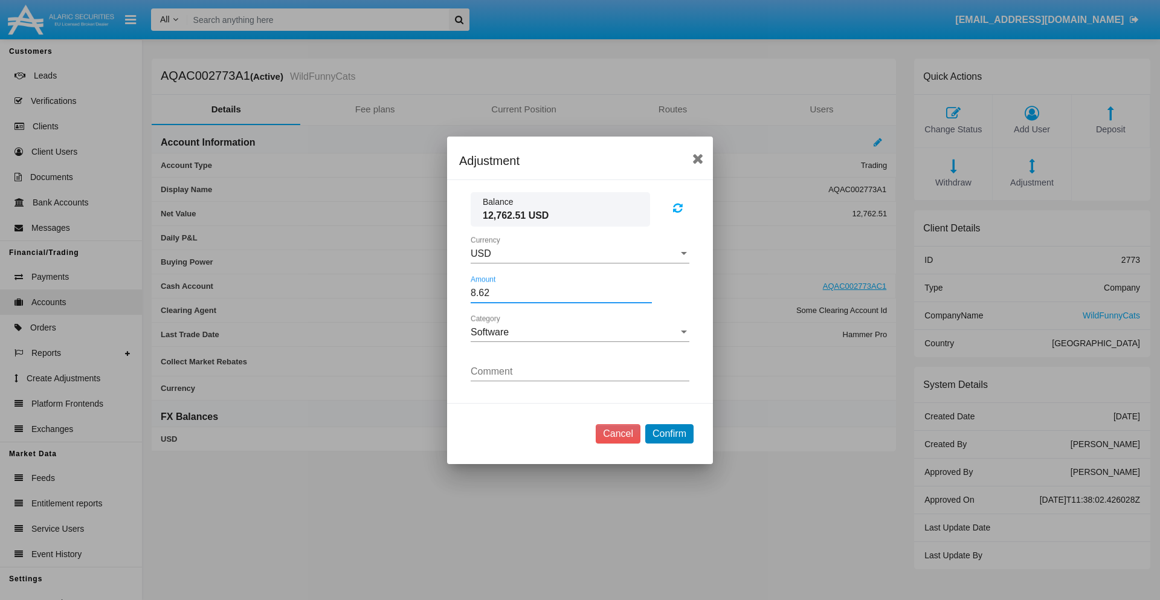
click at [669, 433] on button "Confirm" at bounding box center [669, 433] width 48 height 19
type input "8.6200"
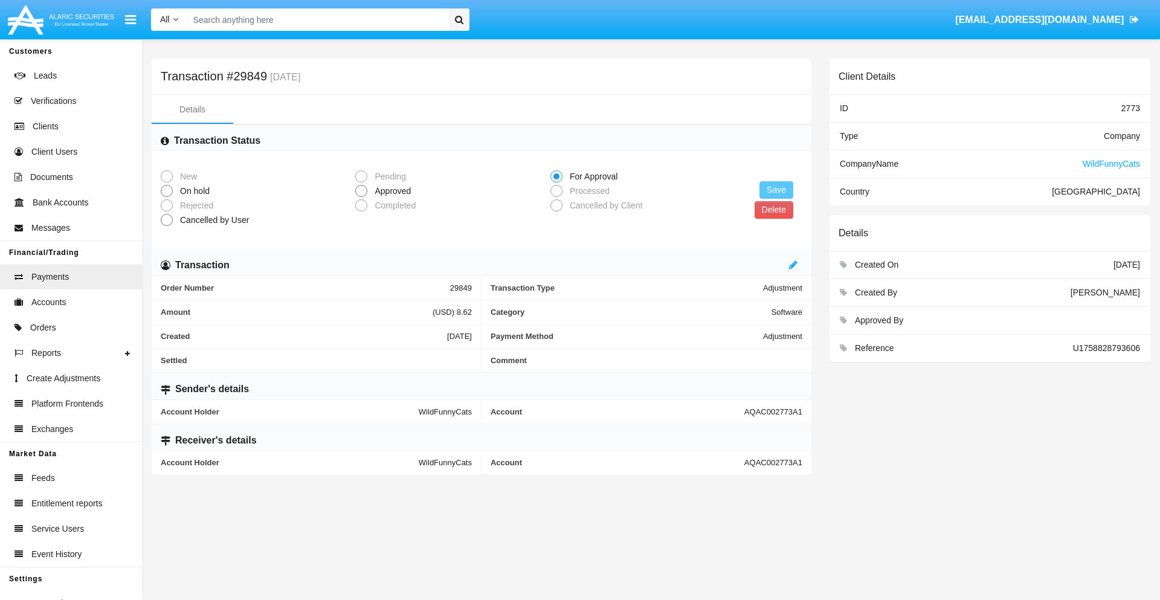
click at [390, 191] on span "Approved" at bounding box center [390, 191] width 47 height 13
click at [361, 197] on input "Approved" at bounding box center [361, 197] width 1 height 1
radio input "true"
click at [776, 190] on button "Save" at bounding box center [777, 190] width 34 height 18
click at [767, 210] on button "Delete" at bounding box center [768, 210] width 39 height 18
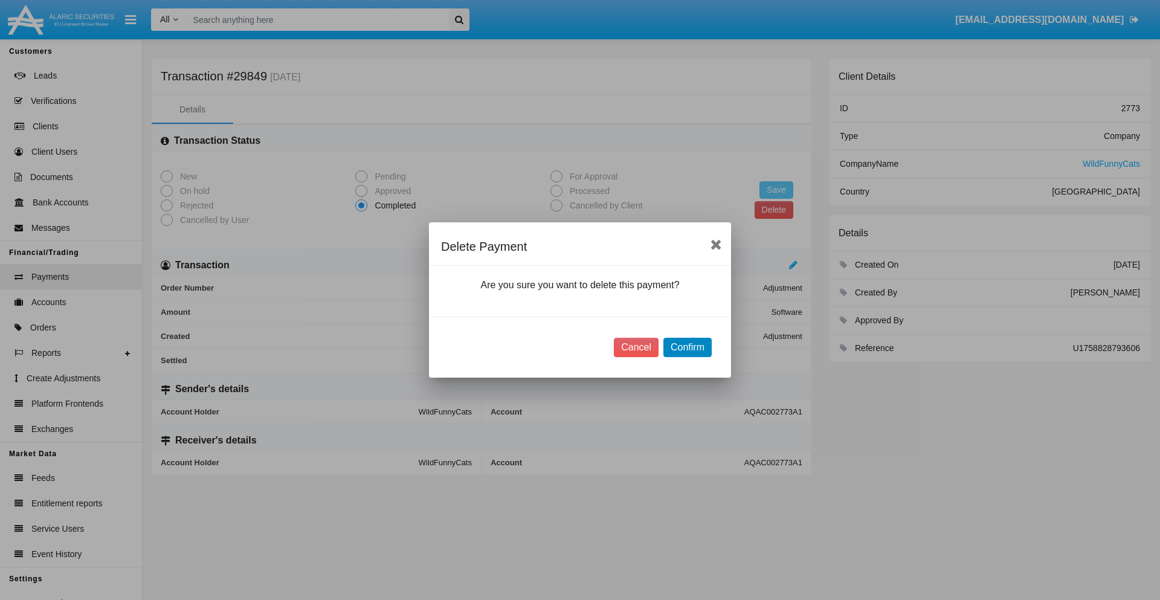
click at [687, 347] on button "Confirm" at bounding box center [687, 347] width 48 height 19
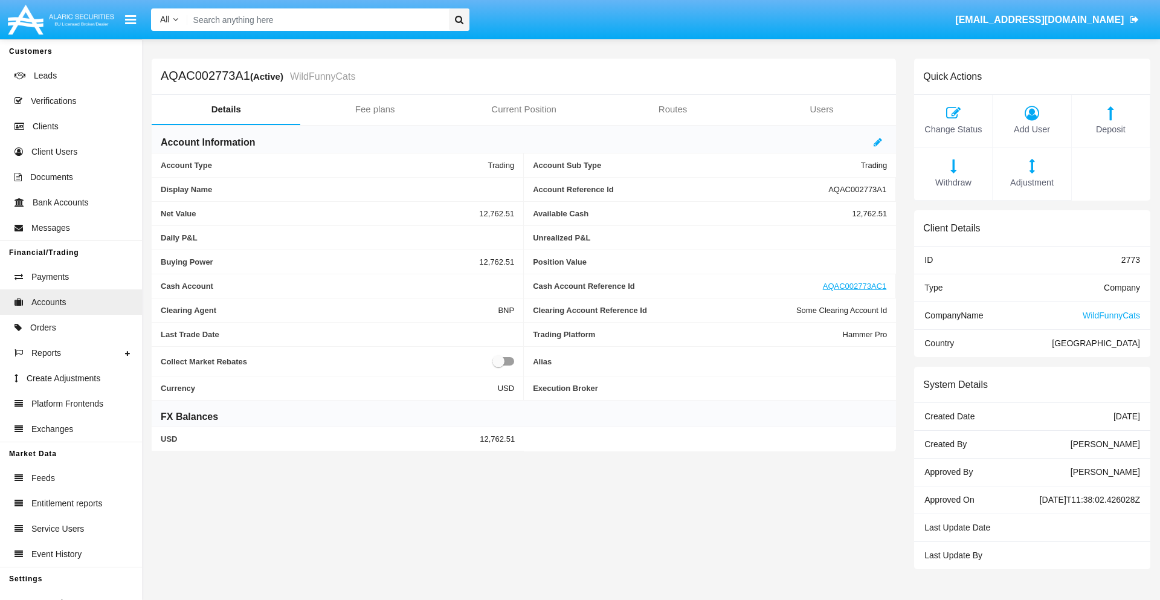
click at [1111, 129] on span "Deposit" at bounding box center [1111, 129] width 66 height 13
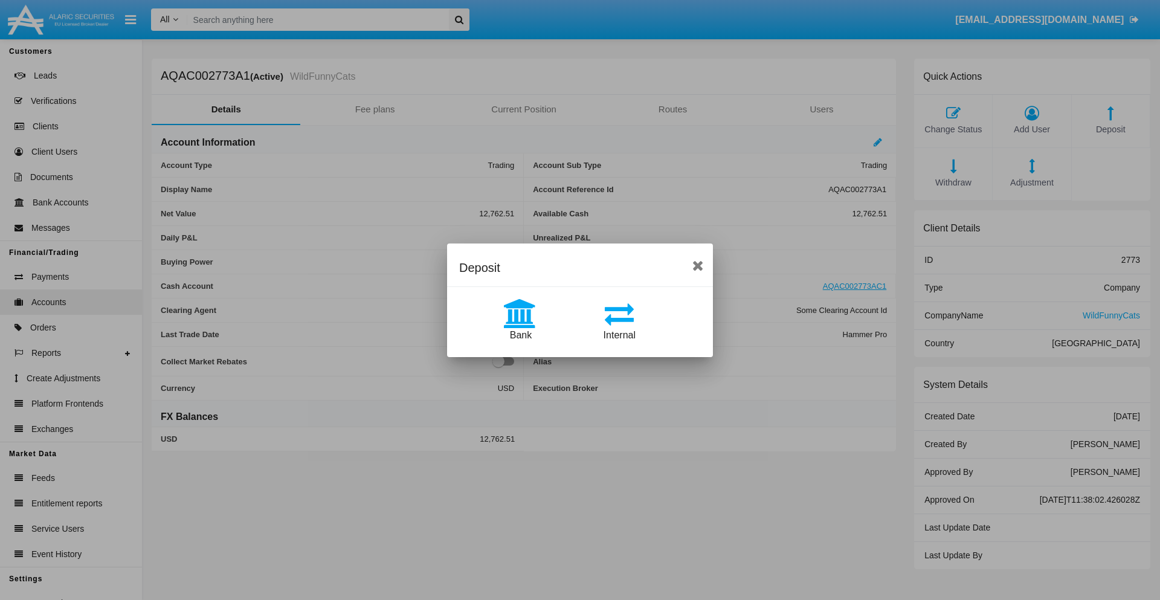
click at [520, 335] on span "Bank" at bounding box center [521, 335] width 22 height 10
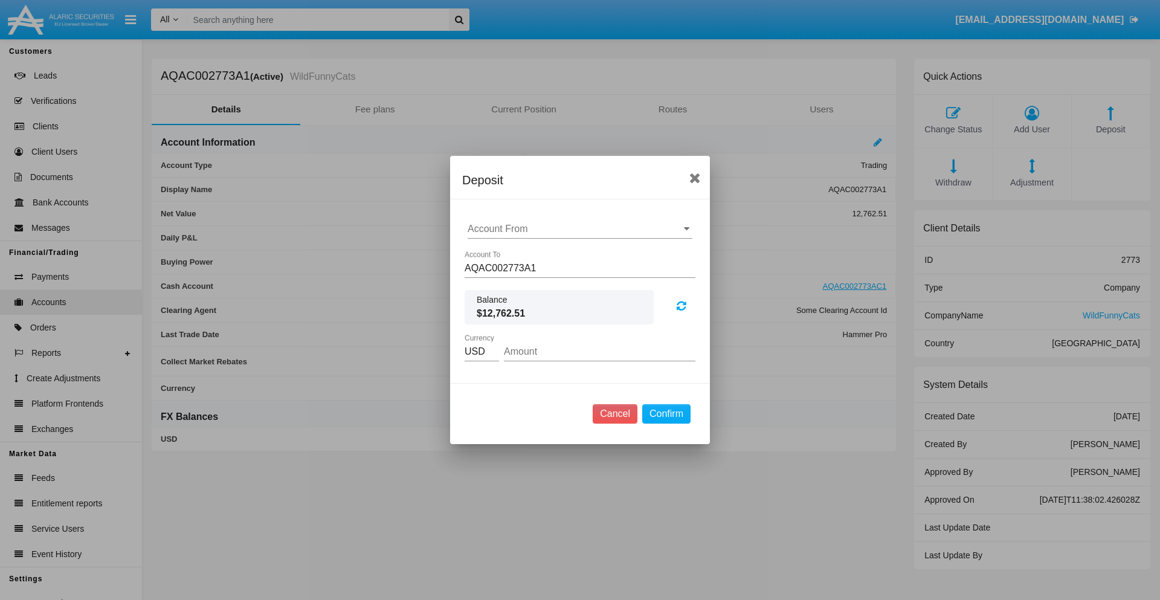
click at [580, 229] on input "Account From" at bounding box center [580, 229] width 225 height 11
click at [494, 253] on span "ACDC" at bounding box center [493, 253] width 27 height 10
type input "ACDC"
type input "77.21"
click at [666, 414] on button "Confirm" at bounding box center [666, 413] width 48 height 19
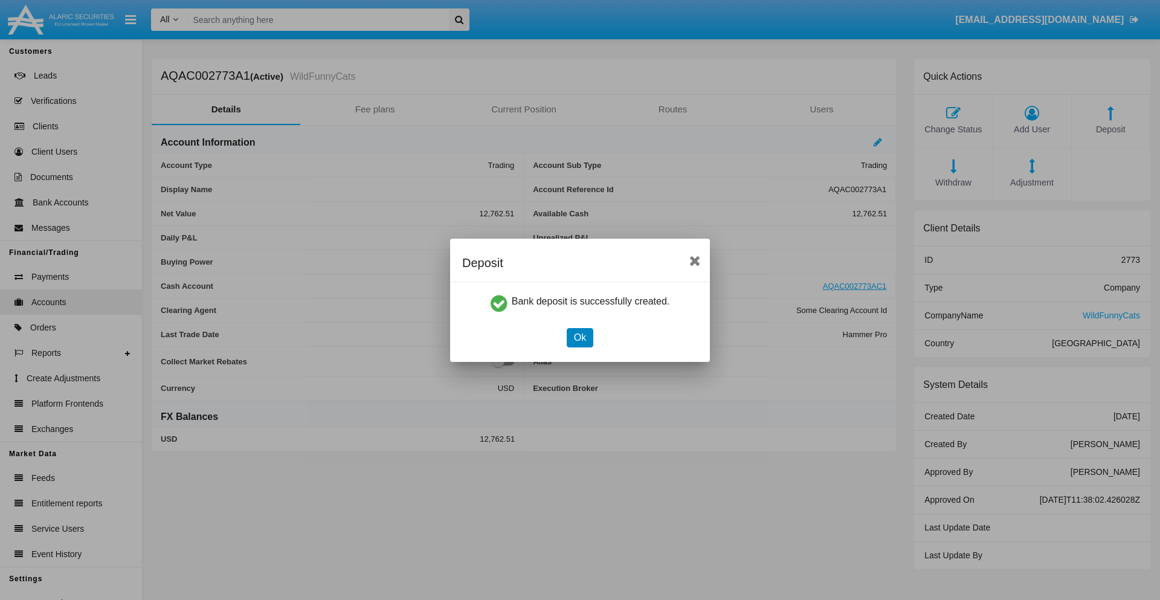
click at [579, 337] on button "Ok" at bounding box center [580, 337] width 27 height 19
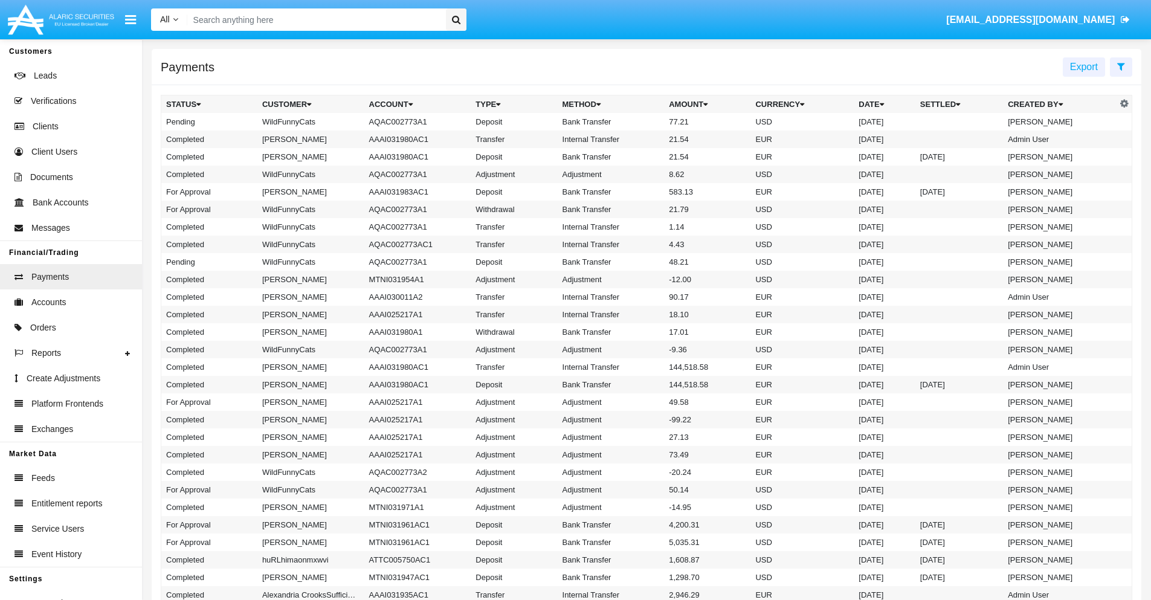
click at [647, 121] on td "Bank Transfer" at bounding box center [611, 122] width 107 height 18
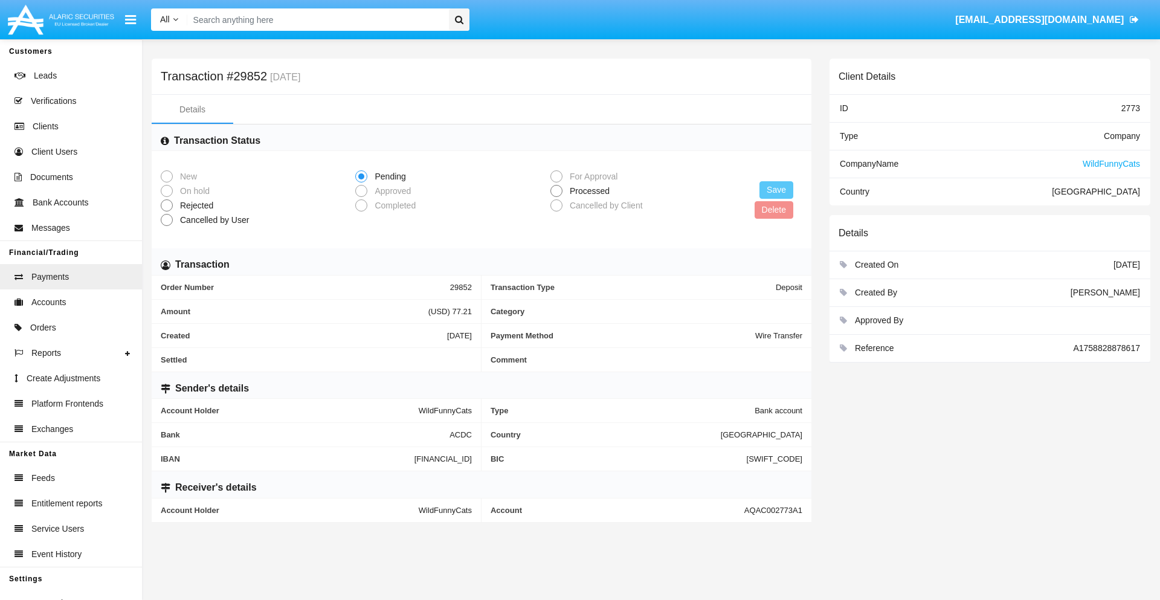
click at [587, 191] on span "Processed" at bounding box center [588, 191] width 50 height 13
click at [557, 197] on input "Processed" at bounding box center [556, 197] width 1 height 1
radio input "true"
click at [776, 190] on button "Save" at bounding box center [777, 190] width 34 height 18
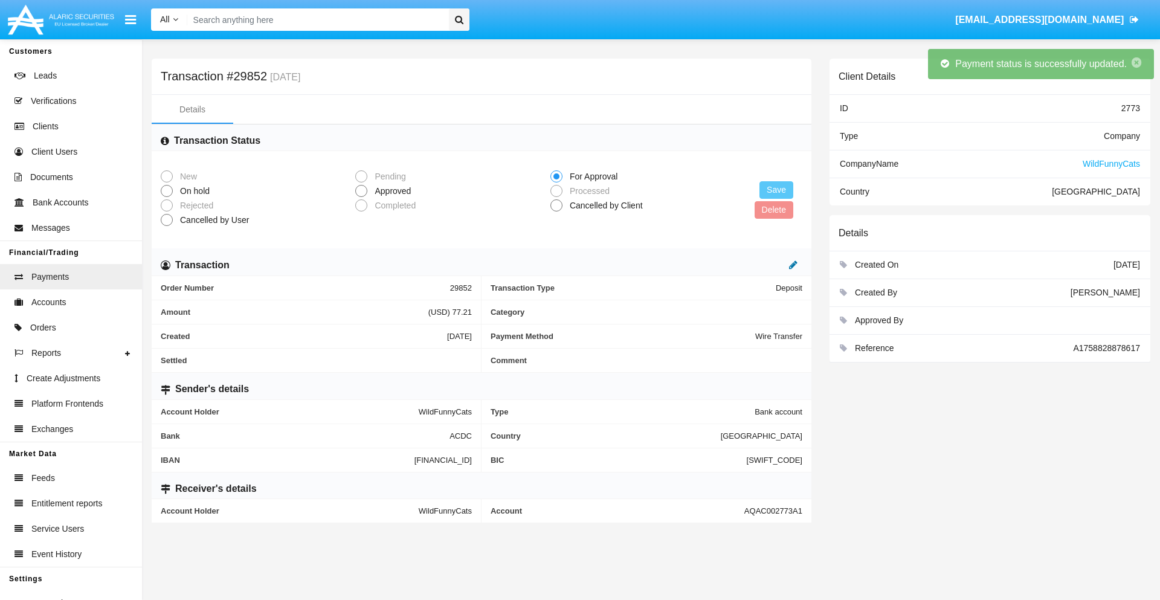
click at [793, 265] on icon at bounding box center [793, 265] width 8 height 10
type input "95.7"
click at [781, 265] on icon at bounding box center [780, 265] width 8 height 10
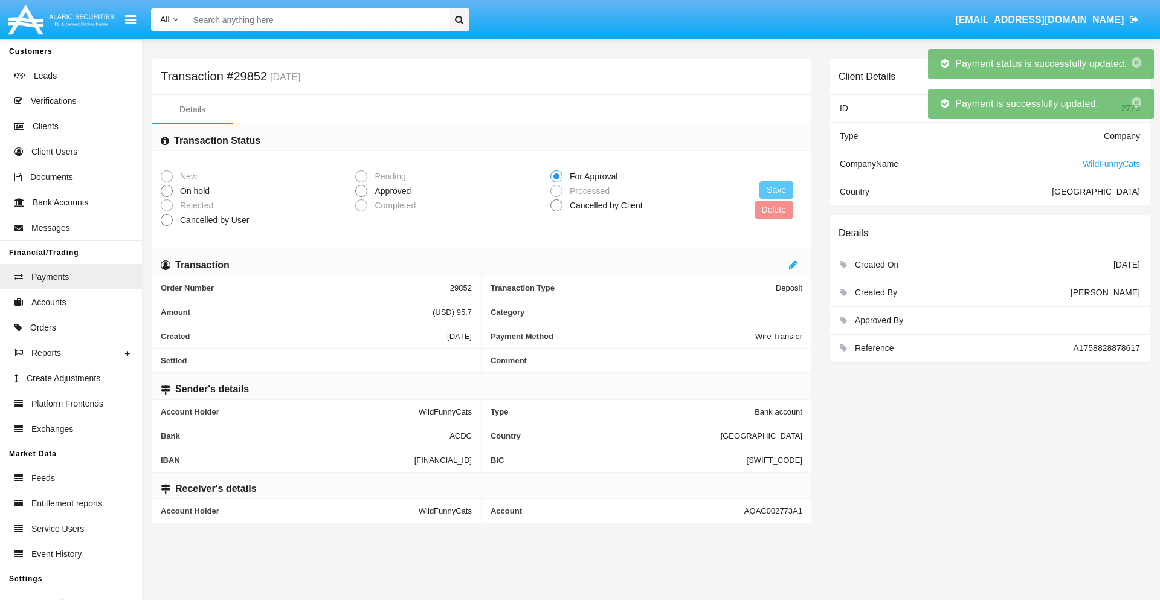
click at [390, 191] on span "Approved" at bounding box center [390, 191] width 47 height 13
click at [361, 197] on input "Approved" at bounding box center [361, 197] width 1 height 1
radio input "true"
click at [776, 190] on button "Save" at bounding box center [777, 190] width 34 height 18
